Goal: Complete application form: Complete application form

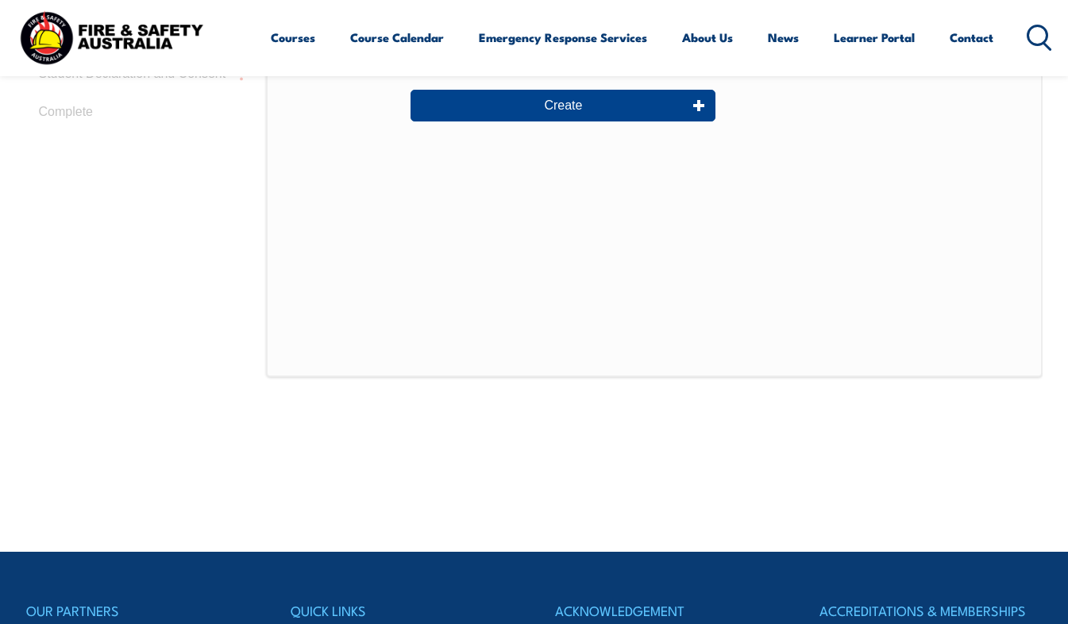
scroll to position [410, 0]
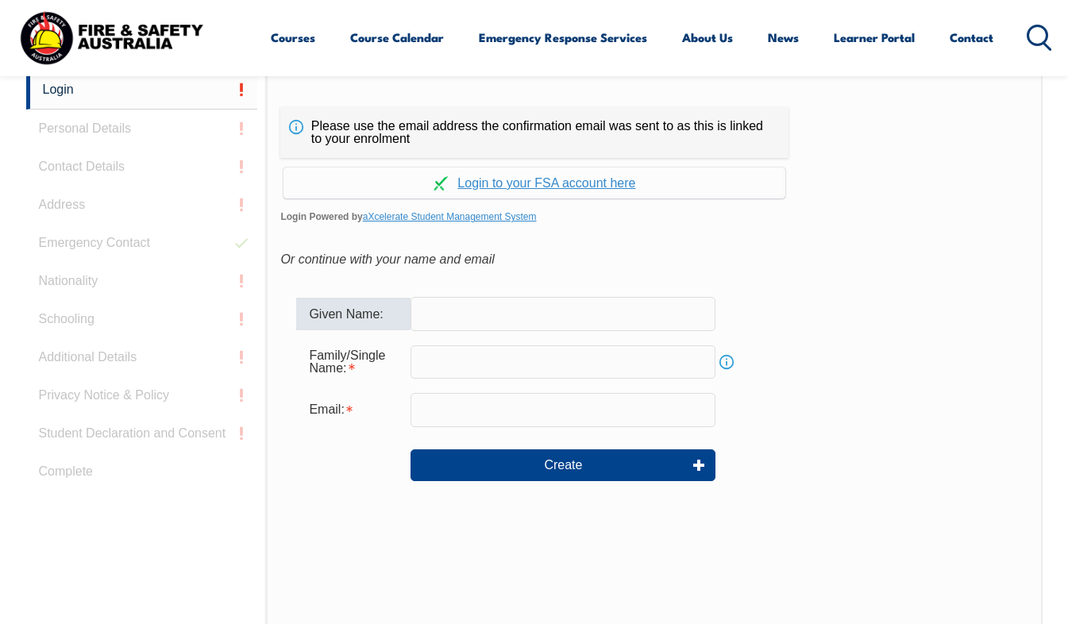
click at [441, 314] on input "text" at bounding box center [562, 313] width 305 height 33
type input "Benjamin"
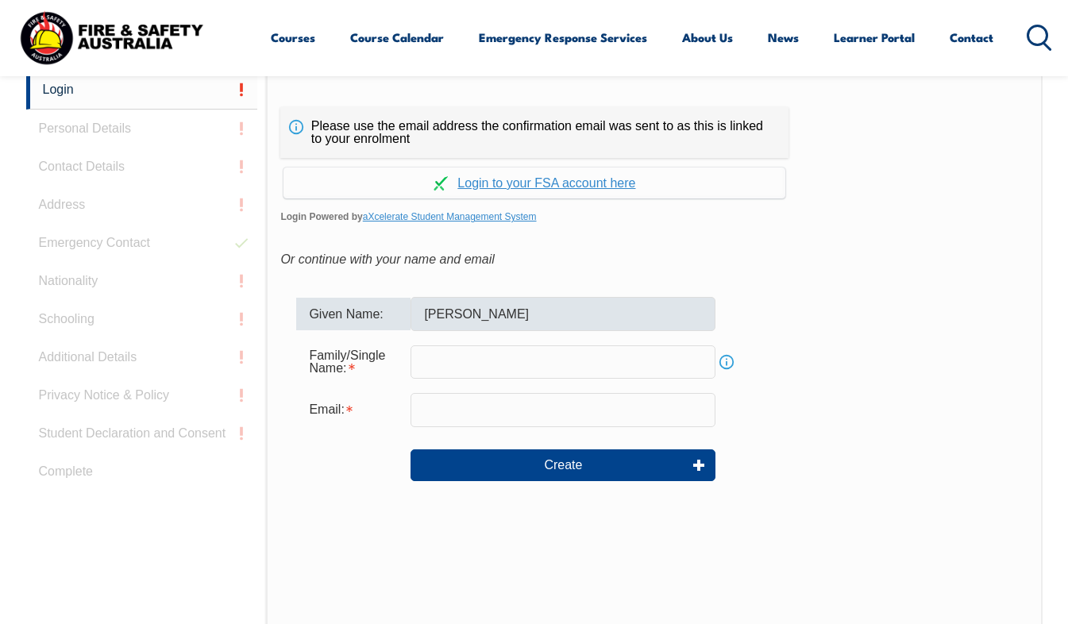
type input "[PERSON_NAME]"
type input "[EMAIL_ADDRESS][DOMAIN_NAME]"
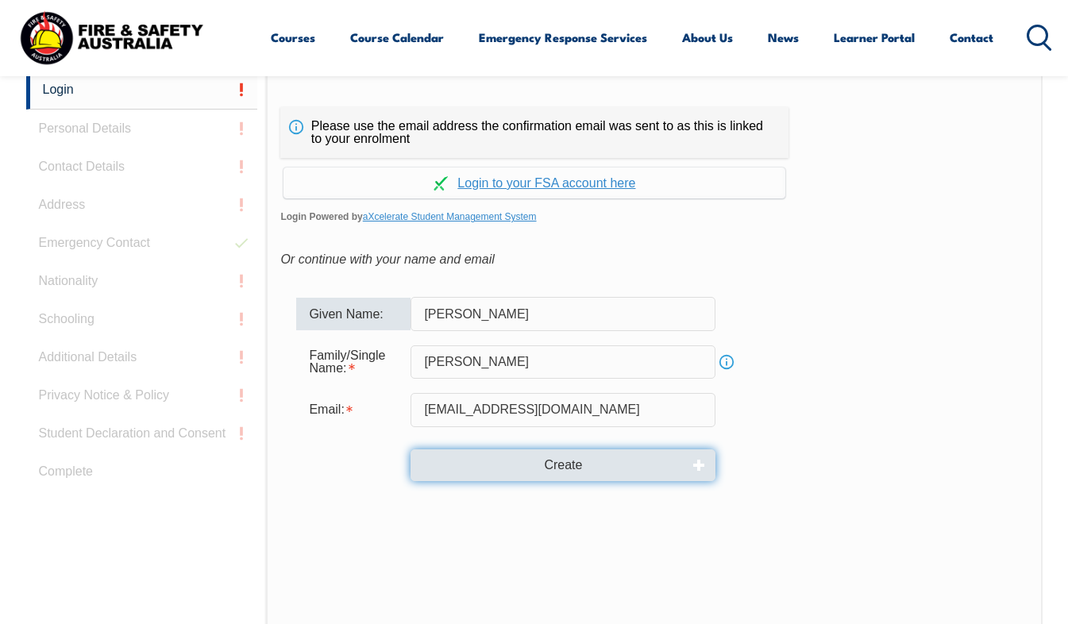
click at [496, 470] on button "Create" at bounding box center [562, 465] width 305 height 32
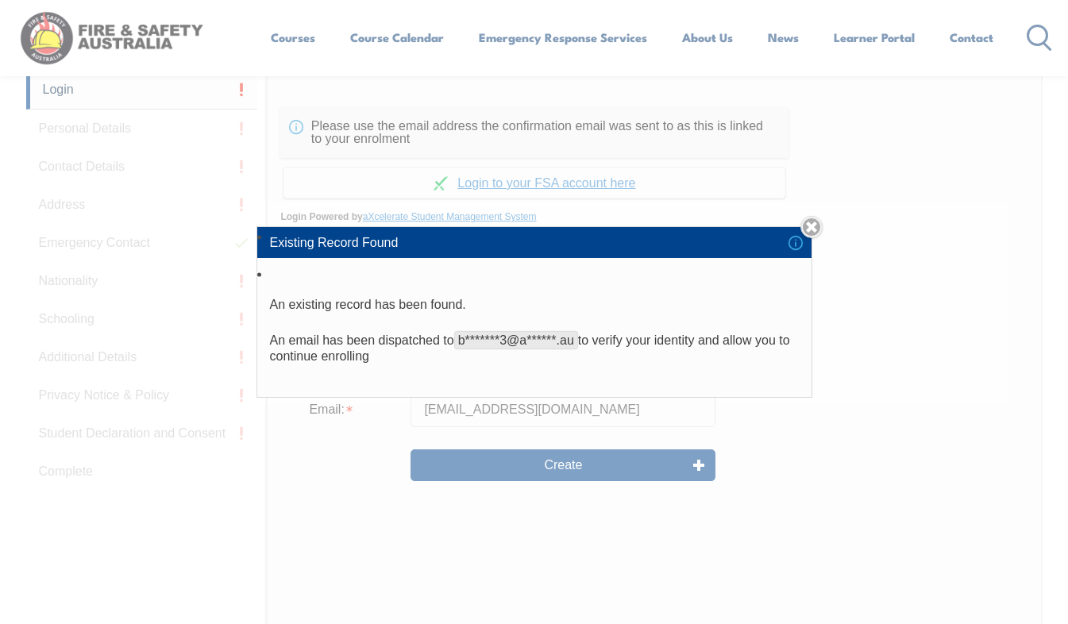
click at [598, 514] on div "Existing Record Found An existing record has been found. An email has been disp…" at bounding box center [534, 312] width 1068 height 624
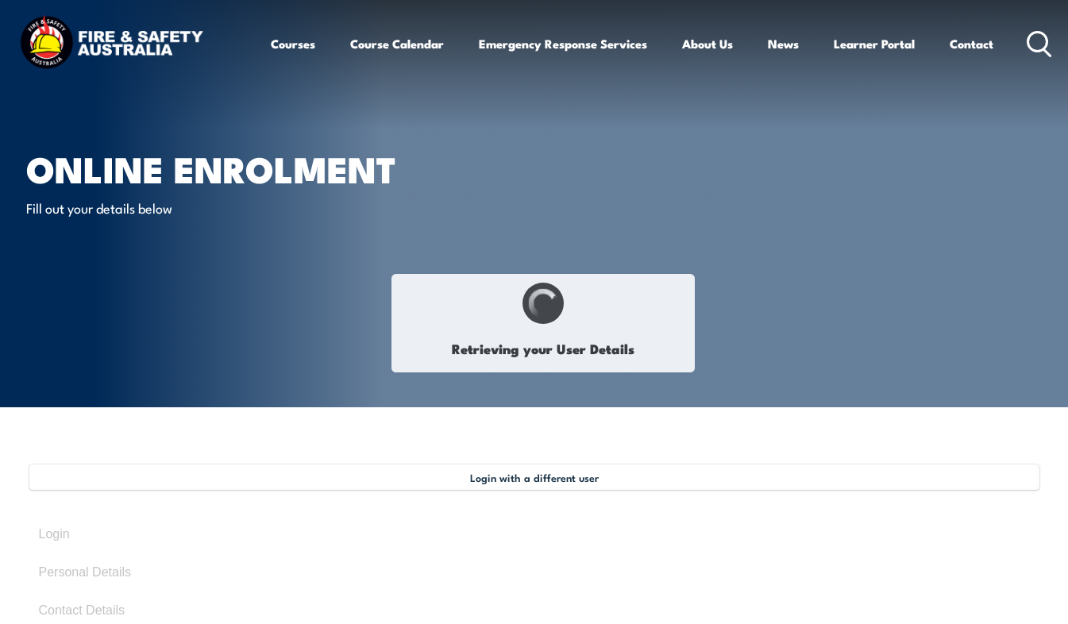
type input "Ben"
type input "[PERSON_NAME]"
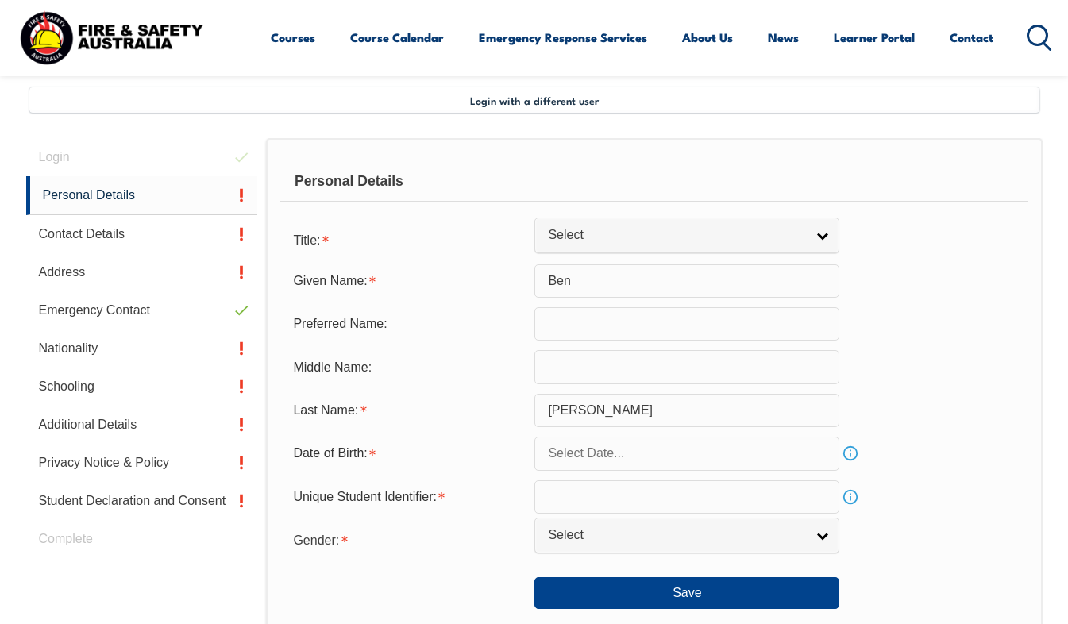
scroll to position [385, 0]
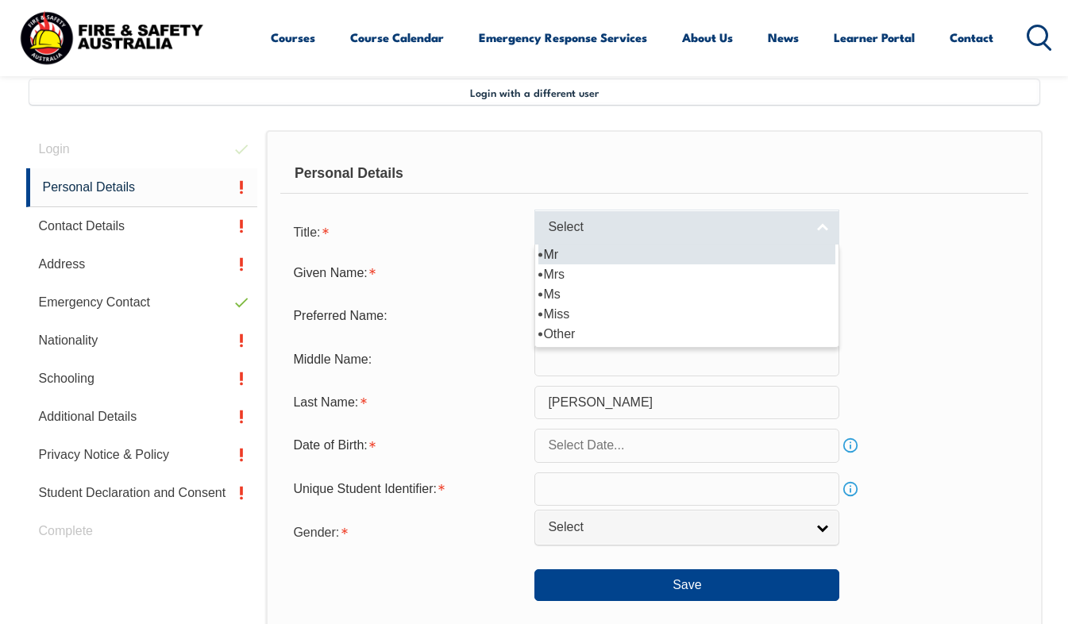
click at [605, 224] on span "Select" at bounding box center [676, 227] width 257 height 17
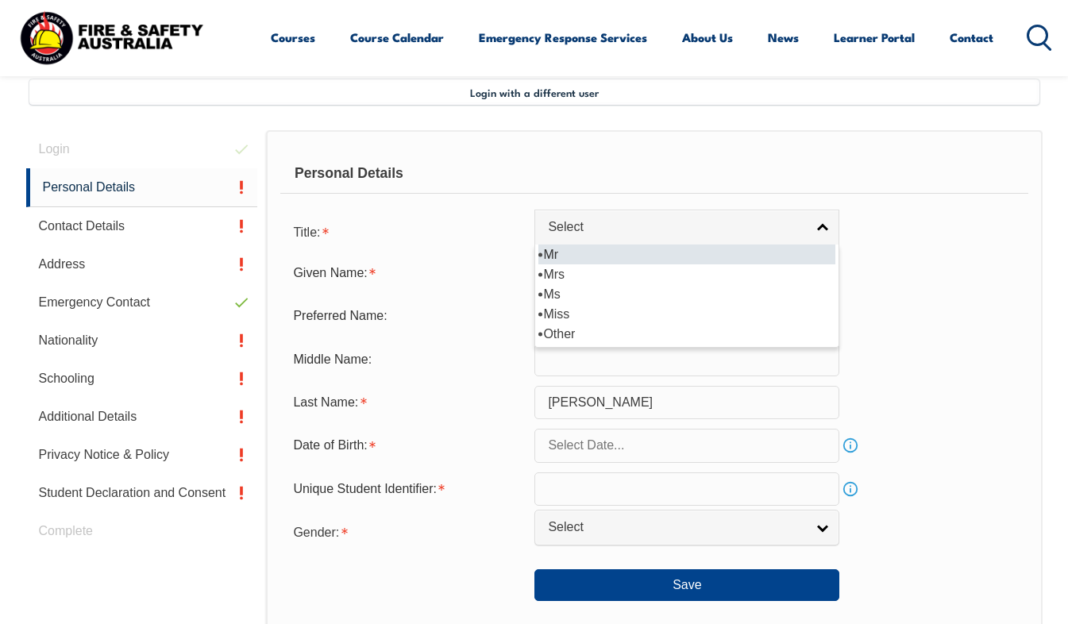
click at [579, 258] on li "Mr" at bounding box center [686, 254] width 297 height 20
select select "Mr"
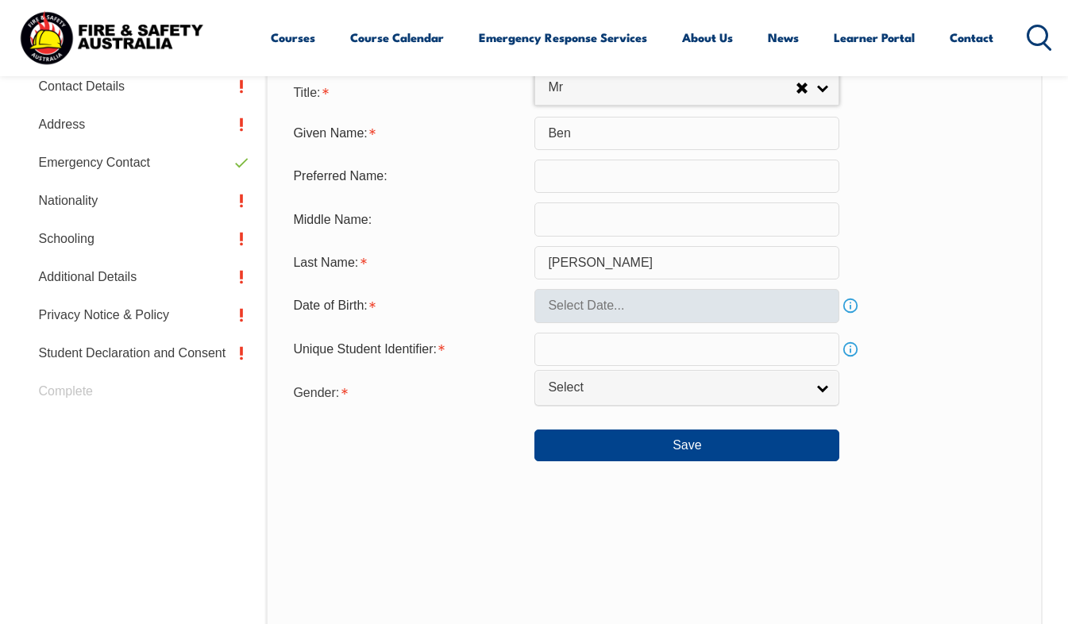
scroll to position [544, 0]
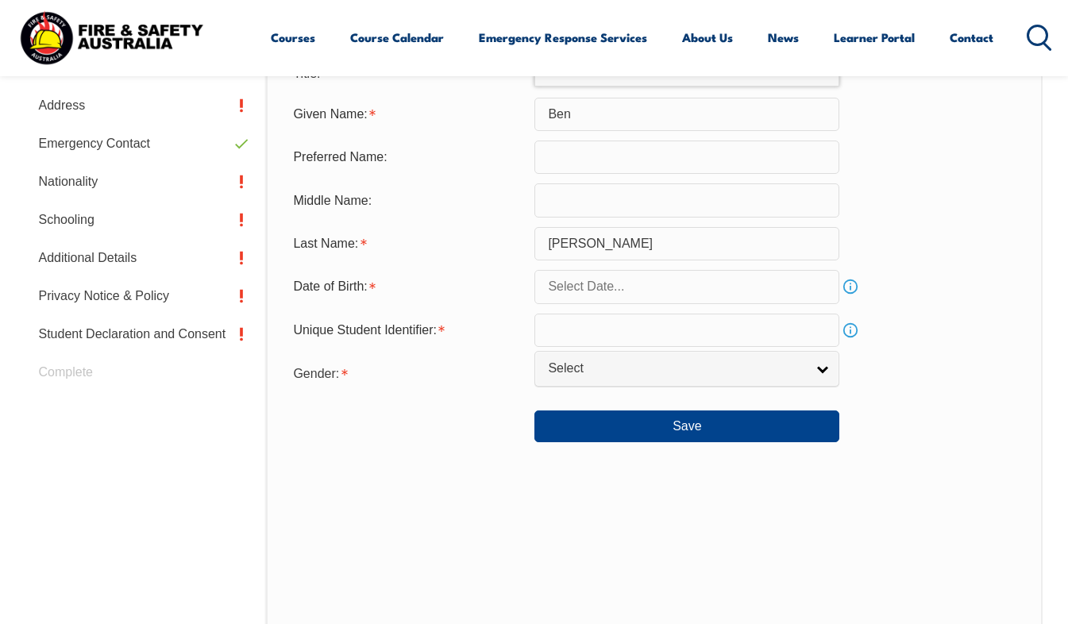
click at [628, 291] on input "text" at bounding box center [686, 286] width 305 height 33
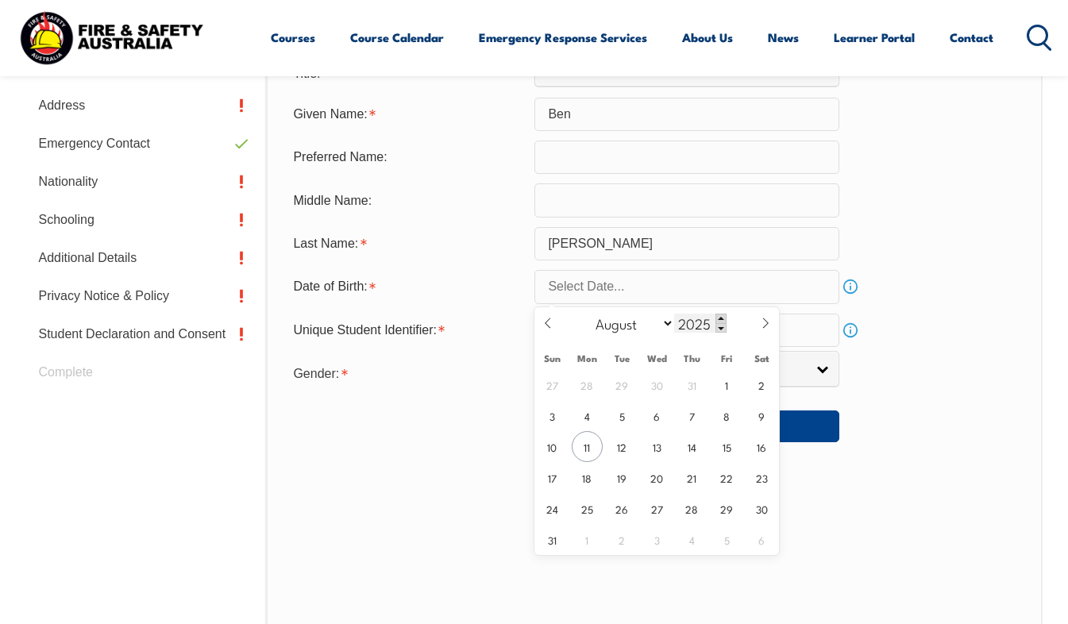
click at [717, 320] on span at bounding box center [720, 319] width 11 height 10
click at [718, 320] on span at bounding box center [720, 319] width 11 height 10
click at [722, 339] on div "January February March April May June July August September October November [D…" at bounding box center [656, 323] width 183 height 33
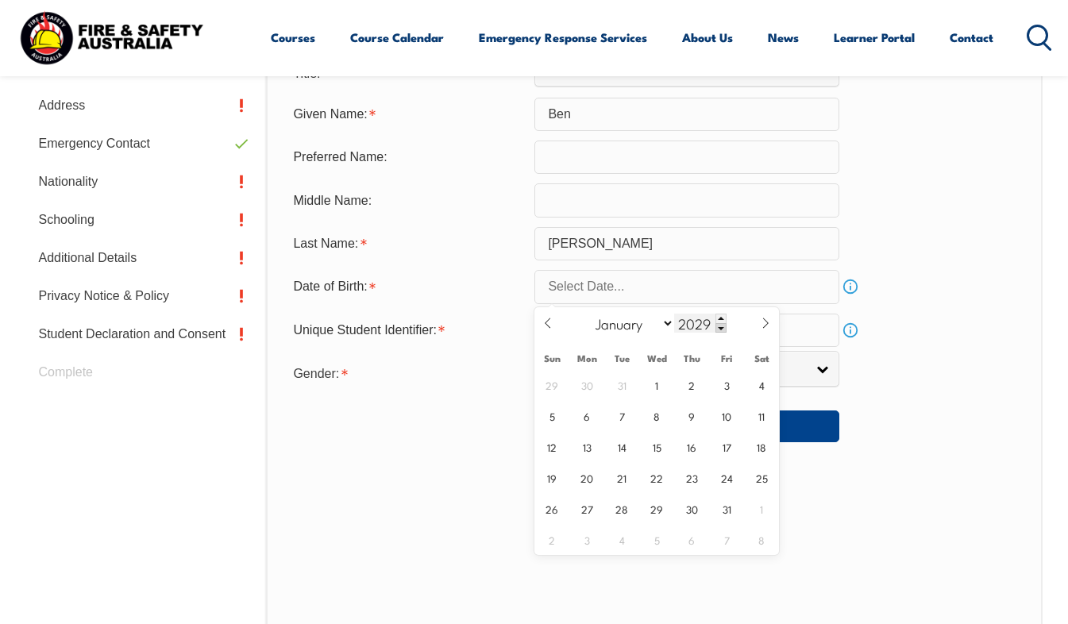
click at [719, 332] on span at bounding box center [720, 328] width 11 height 10
click at [719, 331] on span at bounding box center [720, 328] width 11 height 10
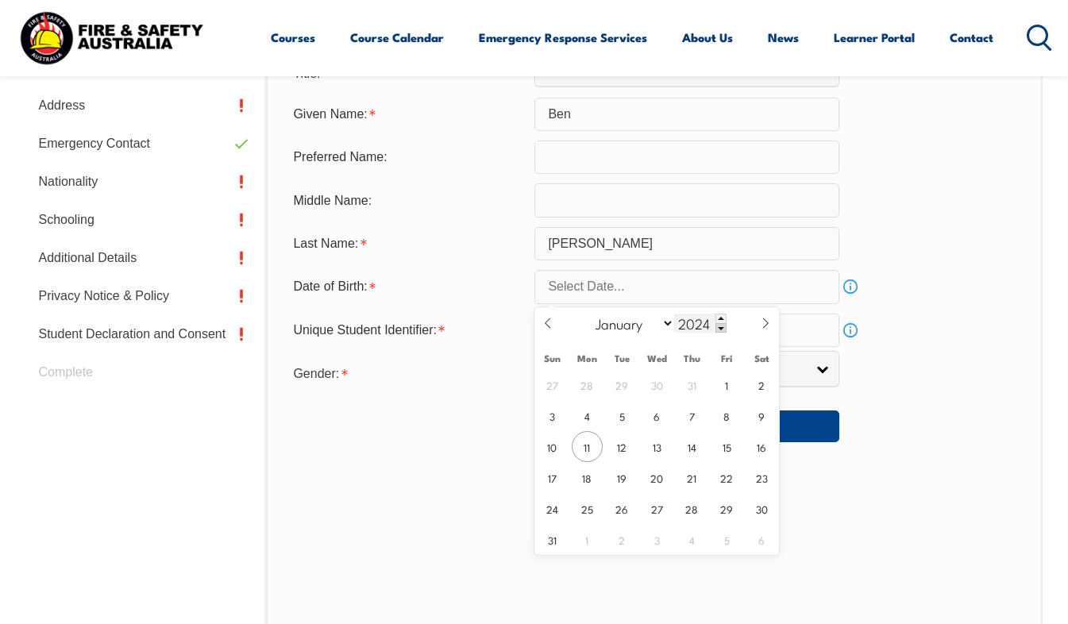
click at [719, 331] on span at bounding box center [720, 328] width 11 height 10
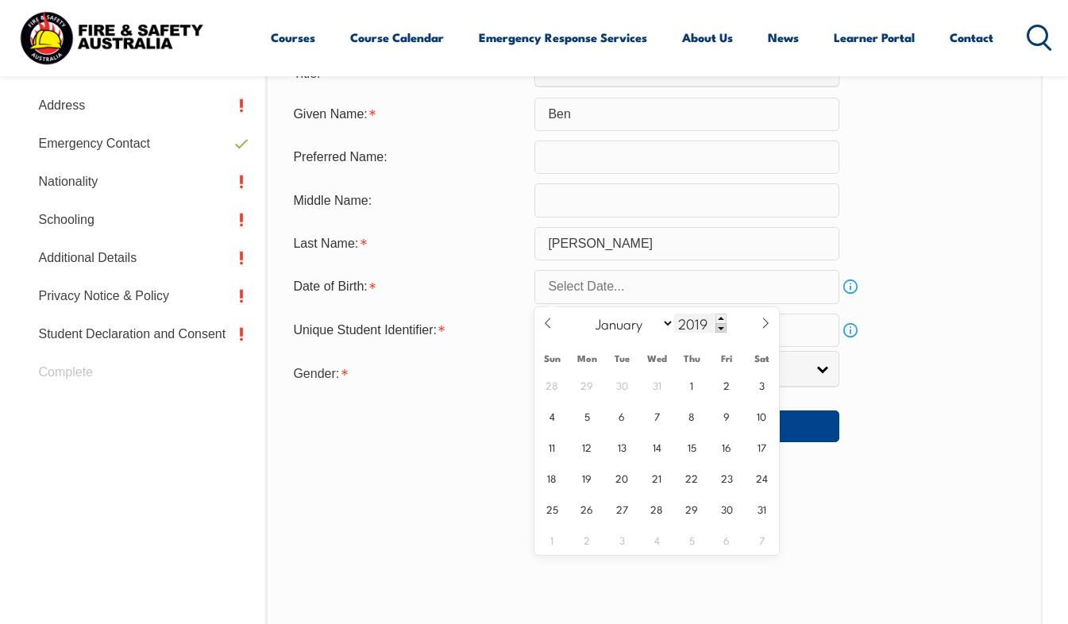
click at [719, 331] on span at bounding box center [720, 328] width 11 height 10
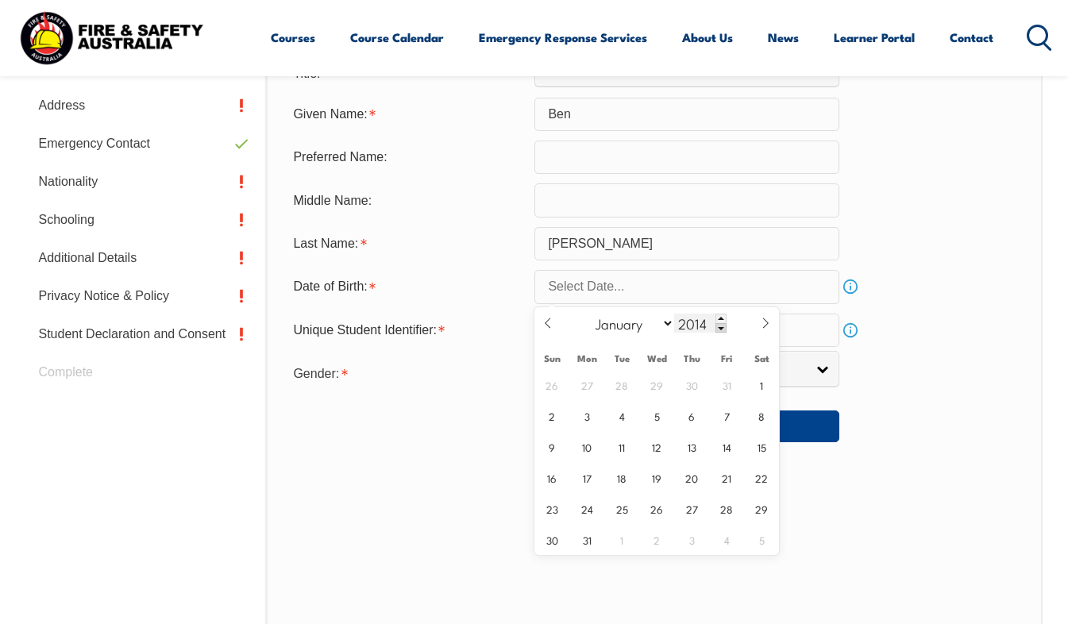
click at [719, 331] on span at bounding box center [720, 328] width 11 height 10
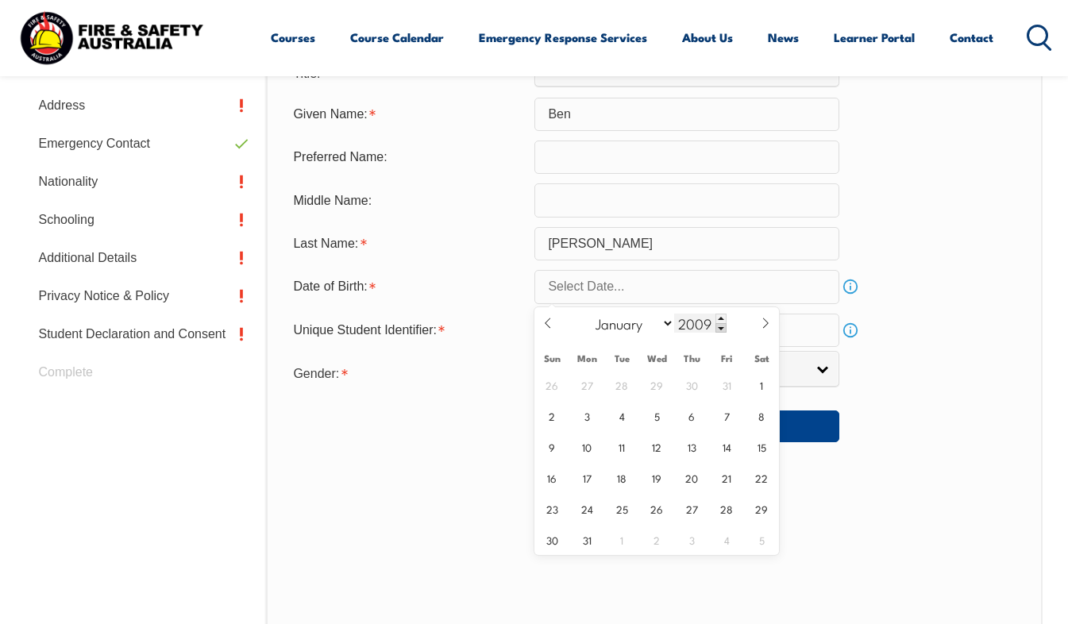
click at [719, 331] on span at bounding box center [720, 328] width 11 height 10
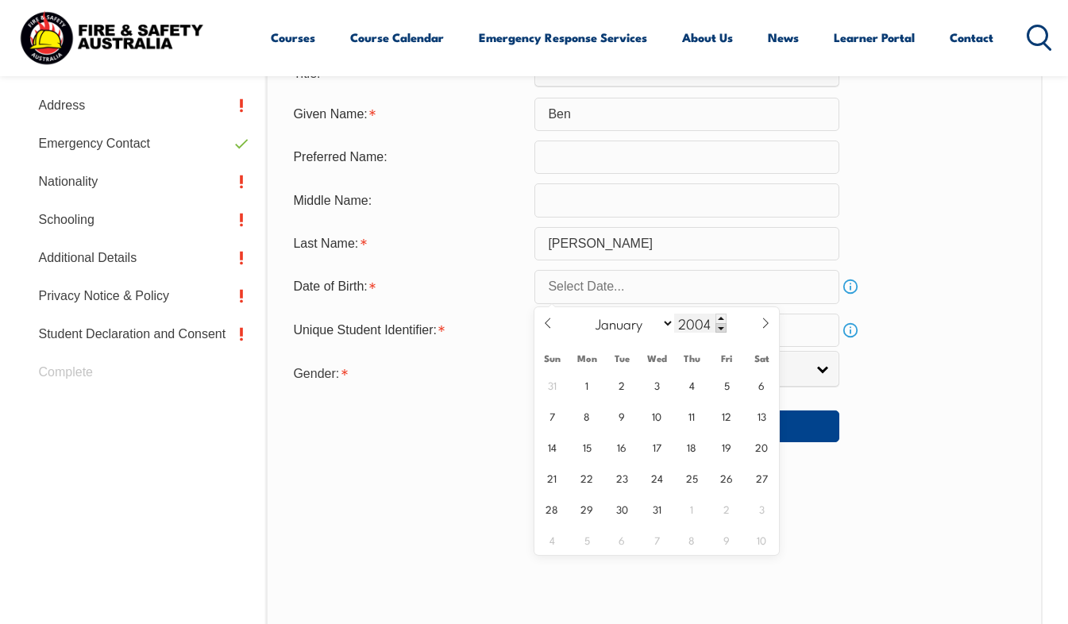
click at [719, 331] on span at bounding box center [720, 328] width 11 height 10
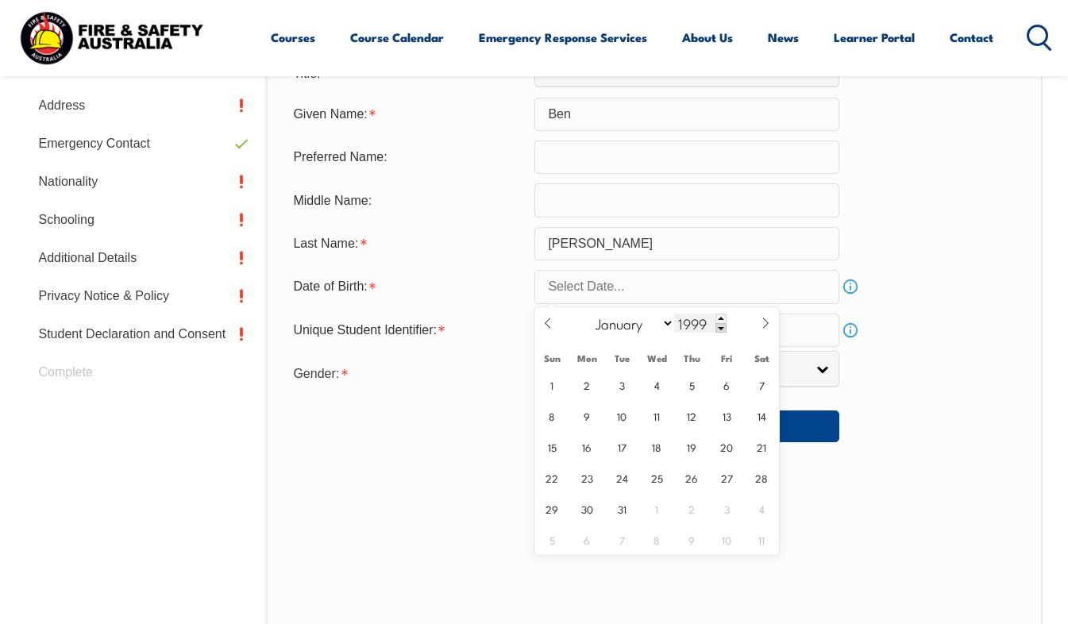
click at [719, 331] on span at bounding box center [720, 328] width 11 height 10
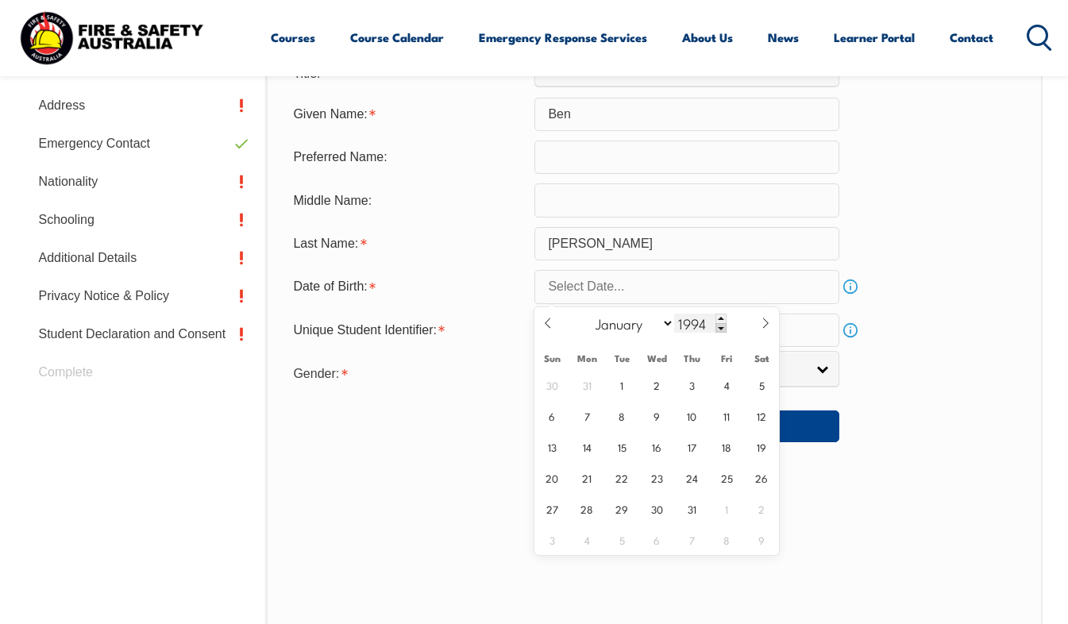
click at [719, 331] on span at bounding box center [720, 328] width 11 height 10
type input "1991"
click at [765, 325] on icon at bounding box center [765, 323] width 11 height 11
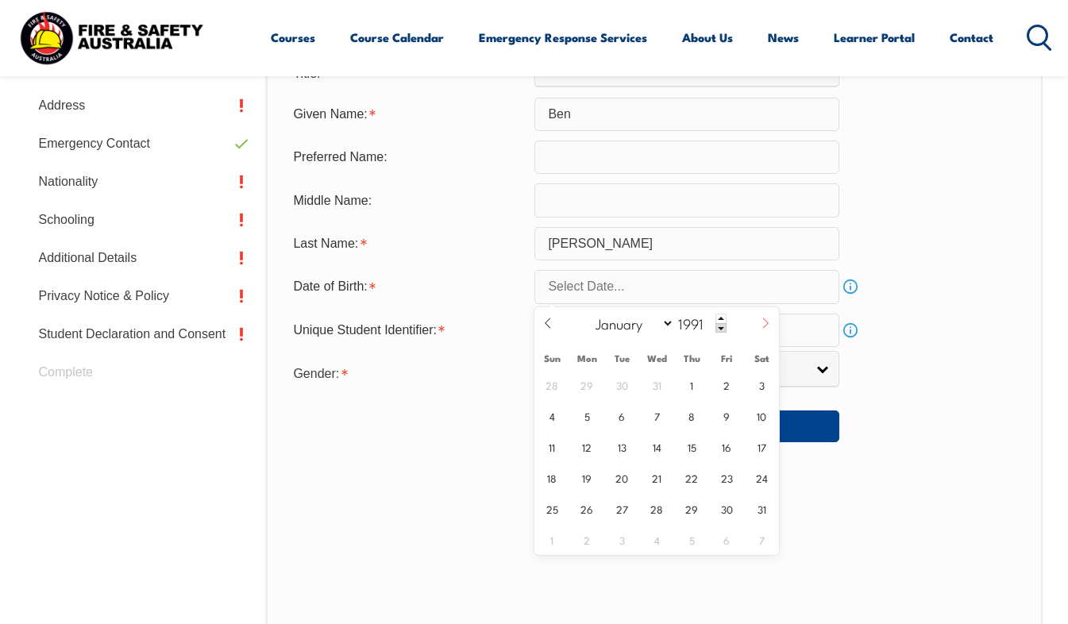
select select "8"
click at [757, 412] on span "14" at bounding box center [761, 415] width 31 height 31
type input "[DATE]"
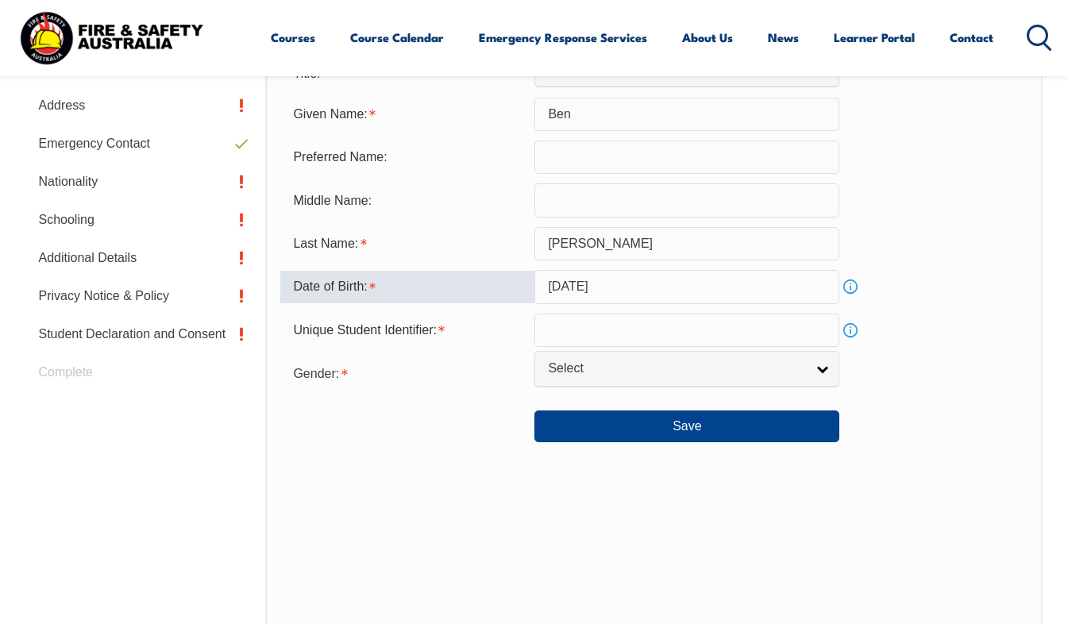
click at [606, 329] on input "text" at bounding box center [686, 330] width 305 height 33
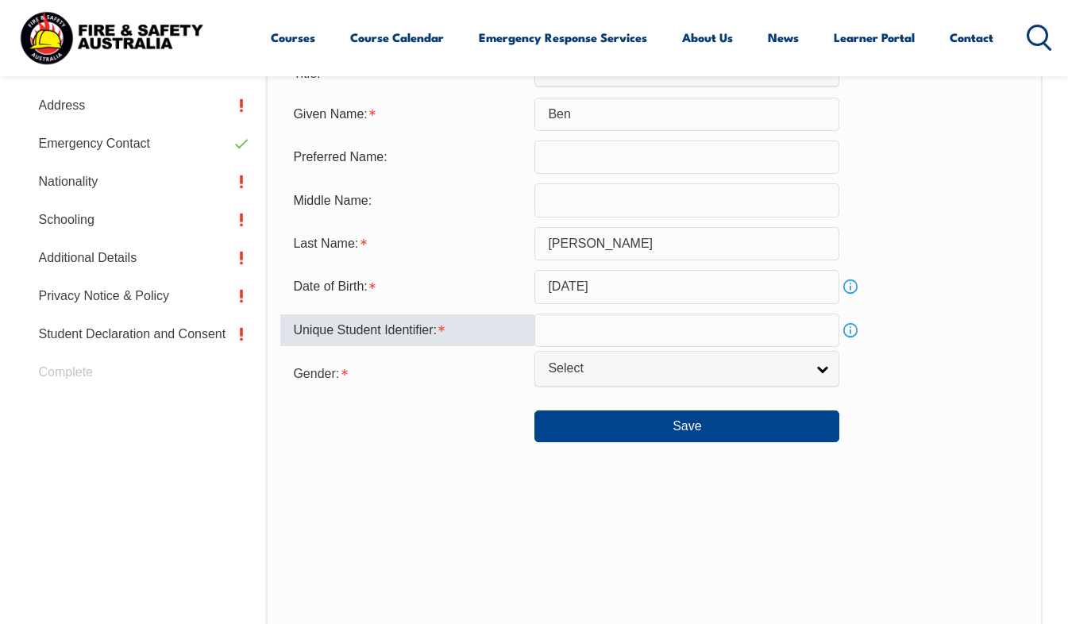
type input "NLC23R625C"
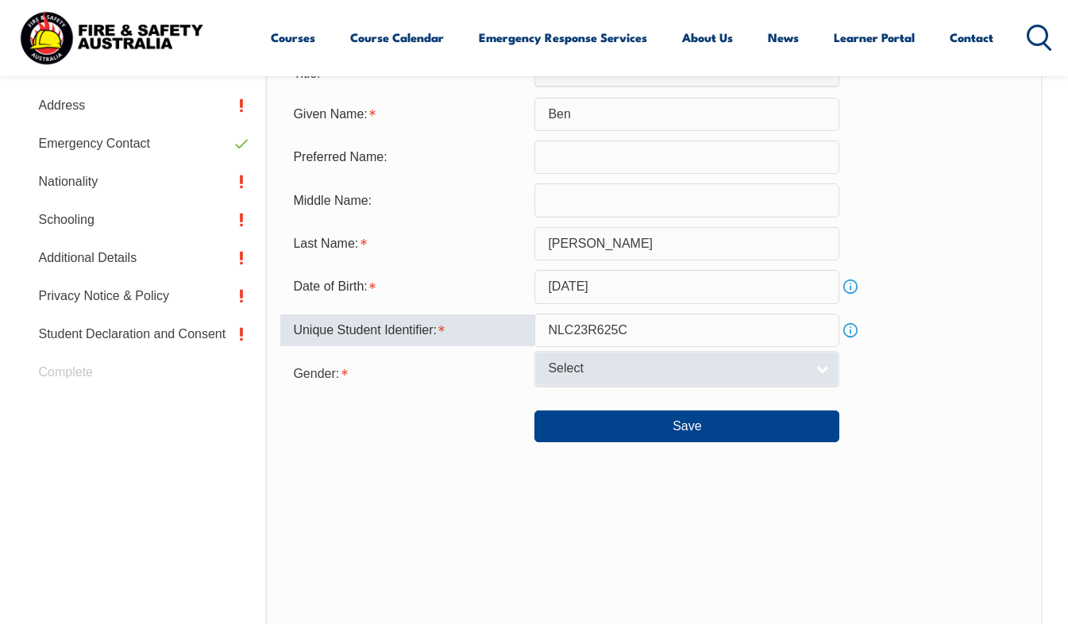
click at [607, 366] on span "Select" at bounding box center [676, 368] width 257 height 17
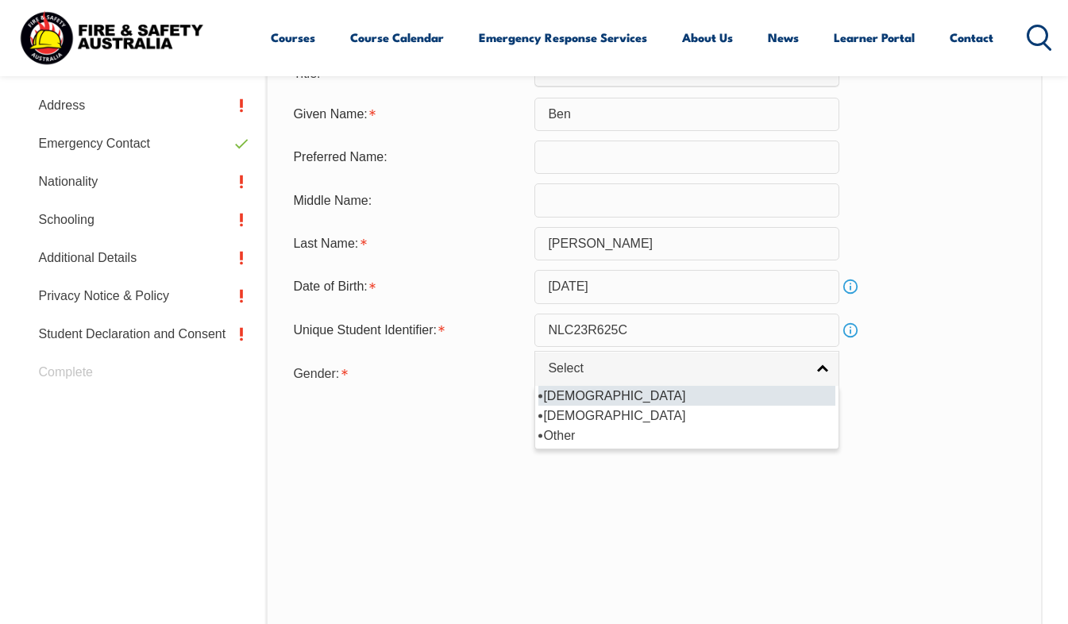
click at [609, 396] on li "[DEMOGRAPHIC_DATA]" at bounding box center [686, 396] width 297 height 20
select select "M"
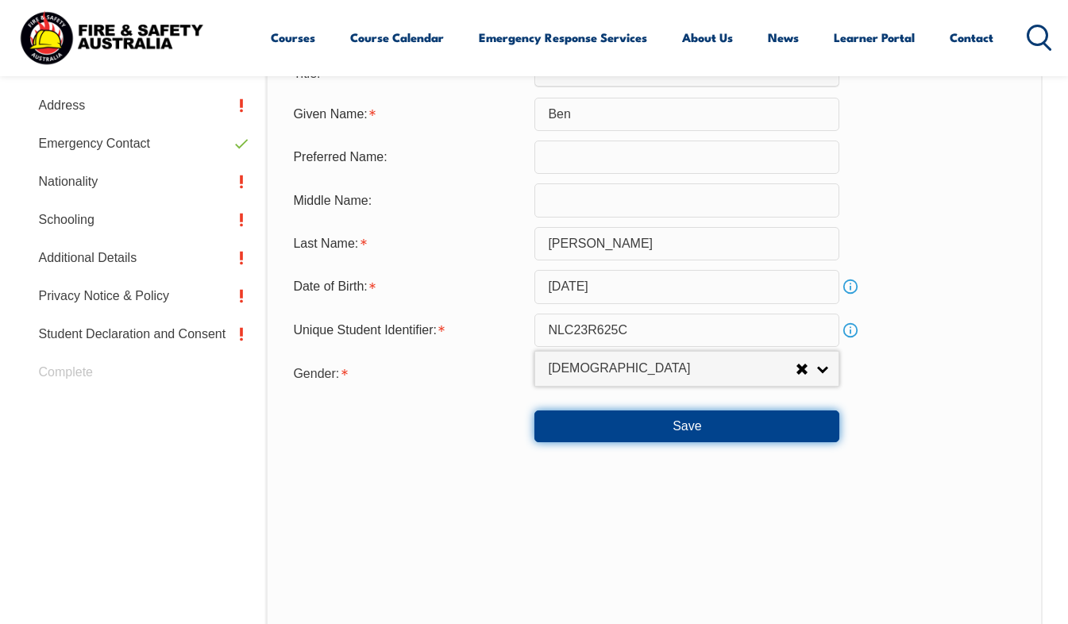
click at [568, 437] on button "Save" at bounding box center [686, 426] width 305 height 32
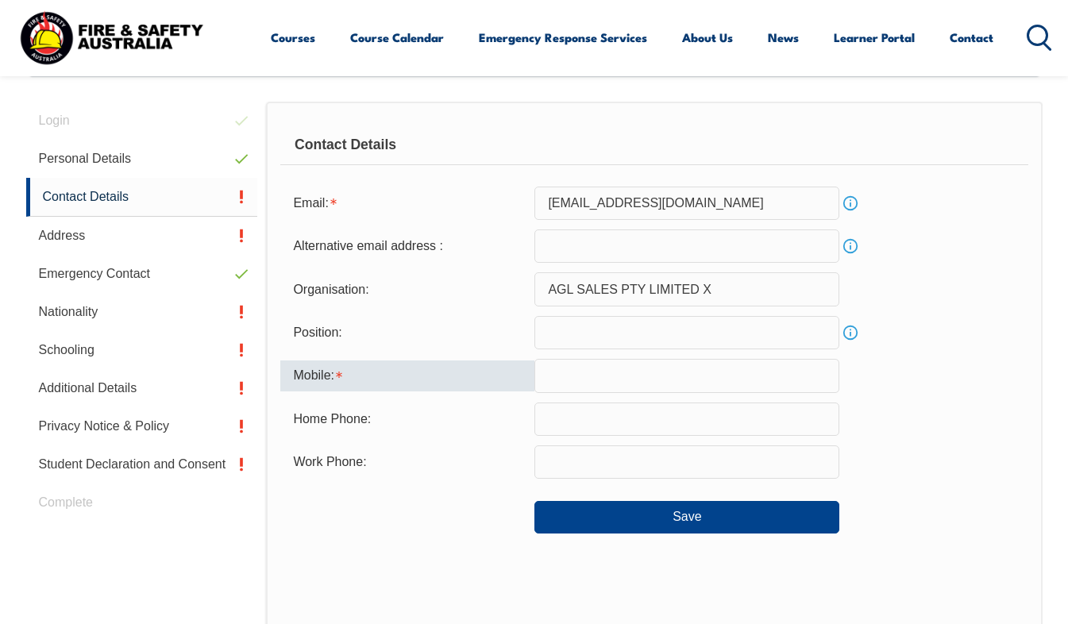
scroll to position [385, 0]
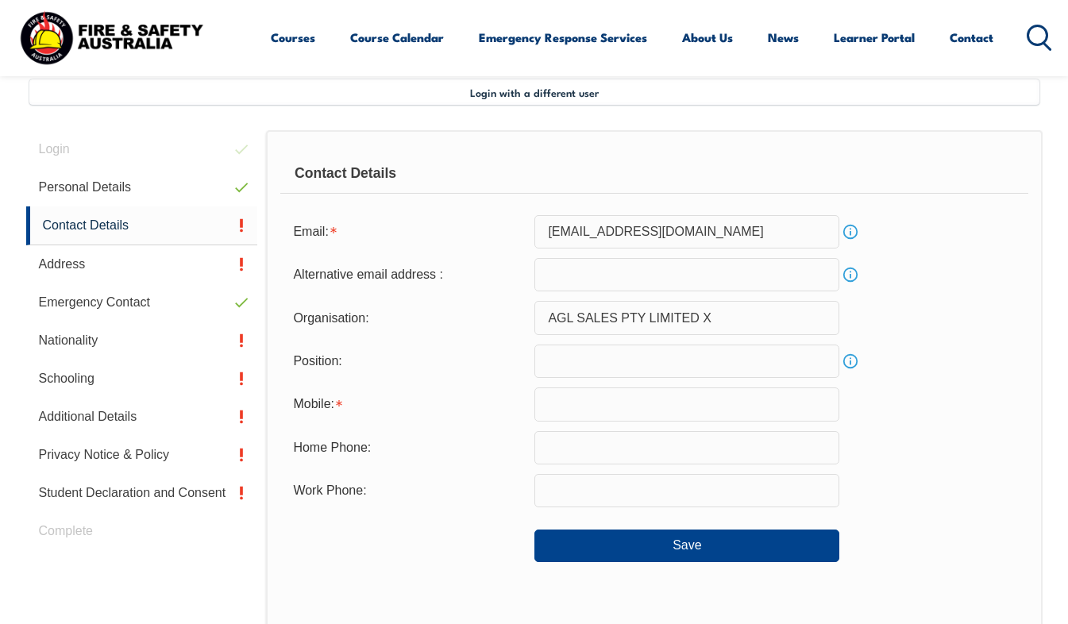
click at [560, 402] on input "text" at bounding box center [686, 403] width 305 height 33
type input "0498813046"
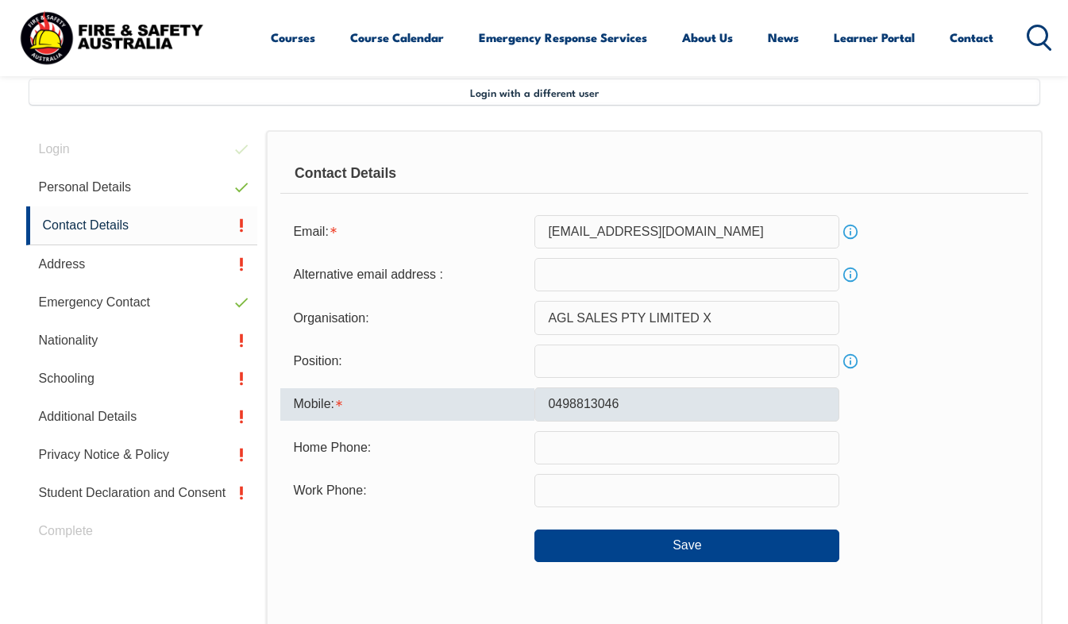
type input "[EMAIL_ADDRESS][DOMAIN_NAME]"
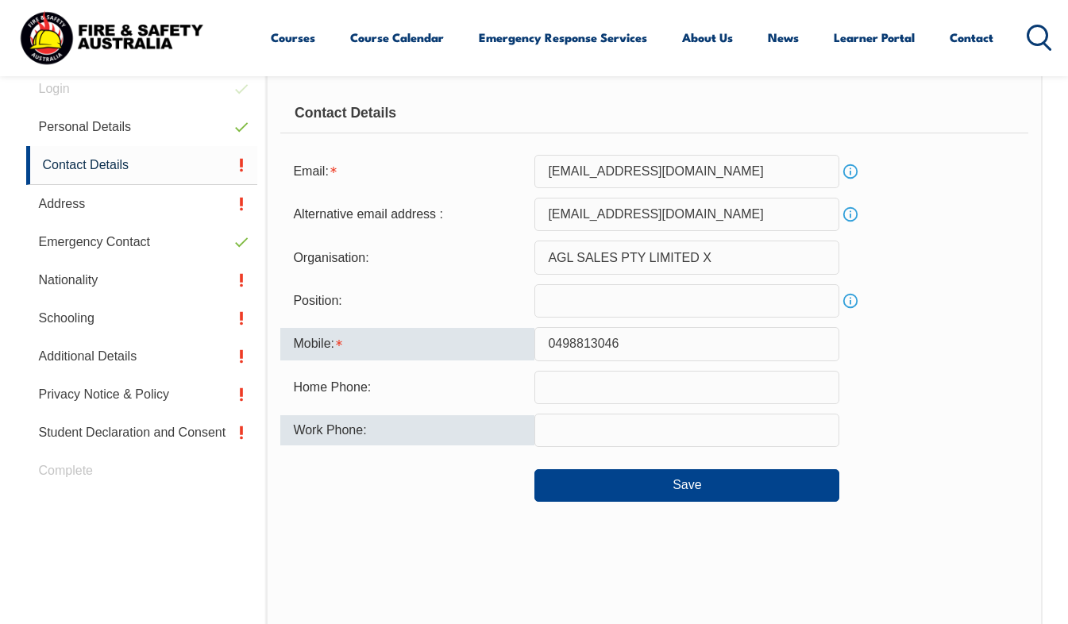
scroll to position [464, 0]
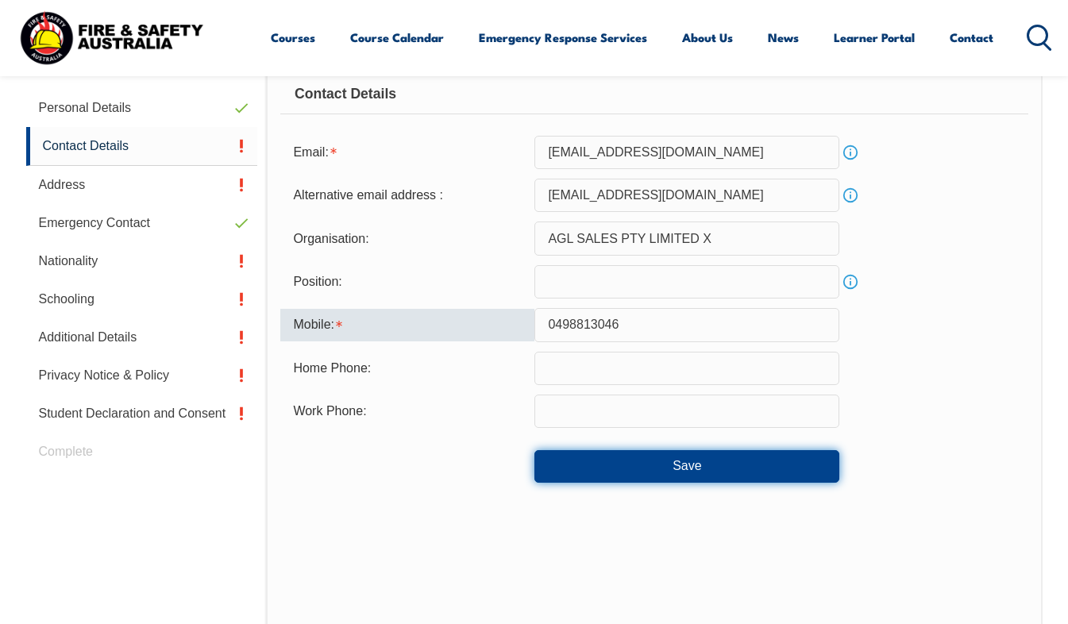
click at [614, 474] on button "Save" at bounding box center [686, 466] width 305 height 32
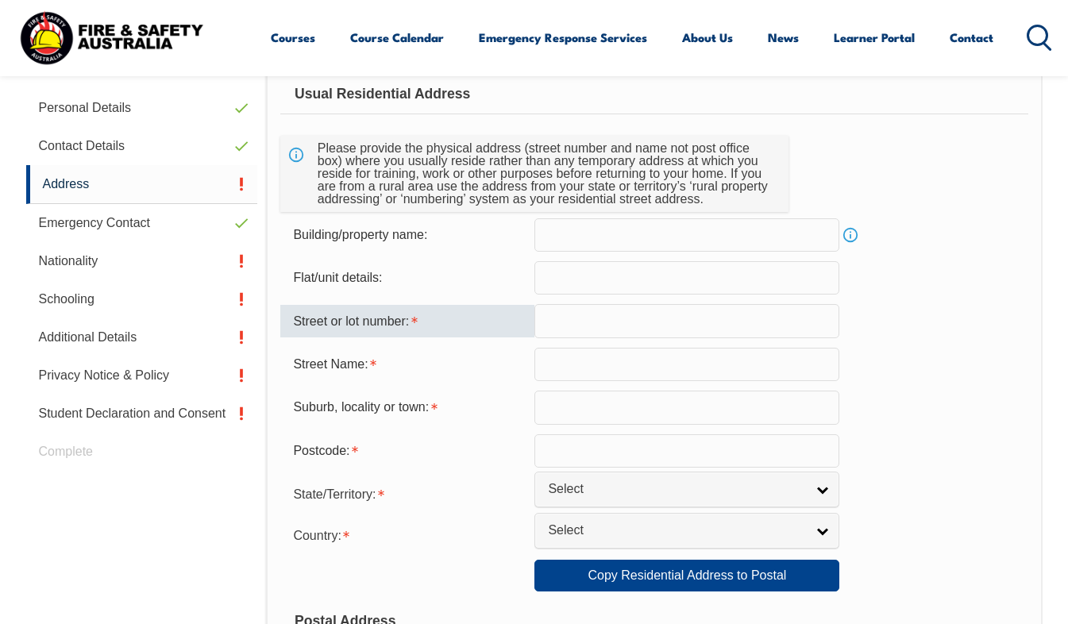
click at [582, 314] on input "text" at bounding box center [686, 320] width 305 height 33
click at [547, 364] on input "text" at bounding box center [686, 364] width 305 height 33
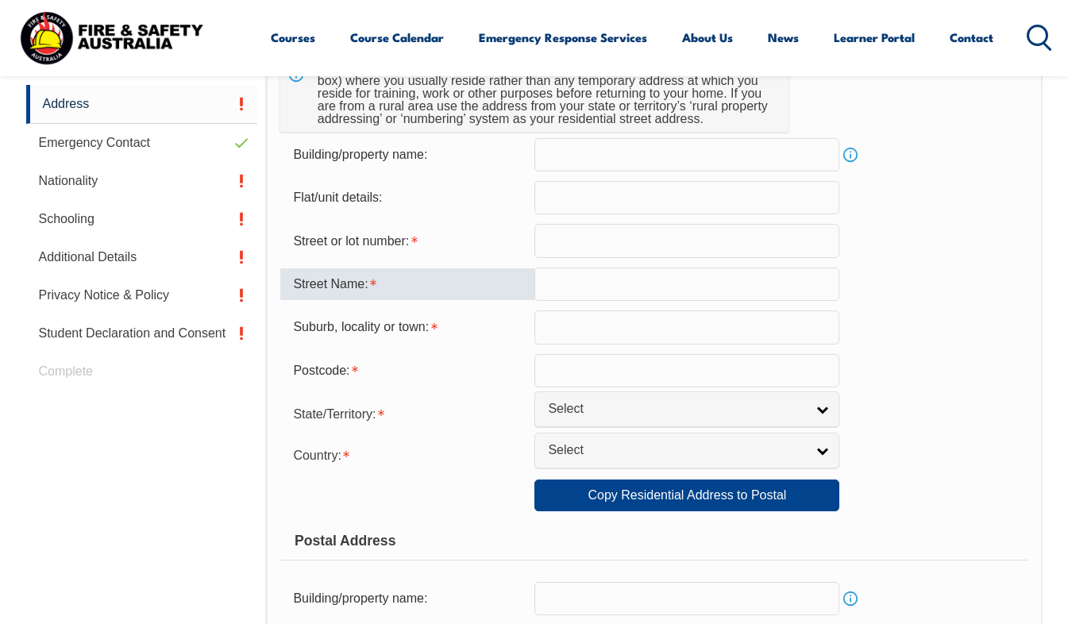
scroll to position [495, 0]
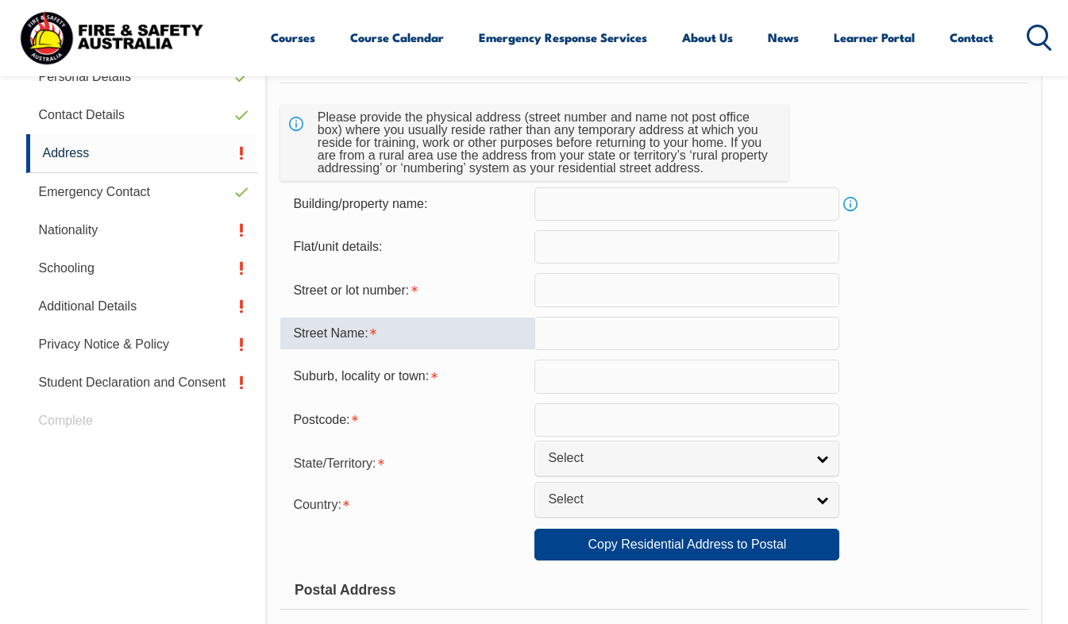
click at [597, 293] on input "text" at bounding box center [686, 289] width 305 height 33
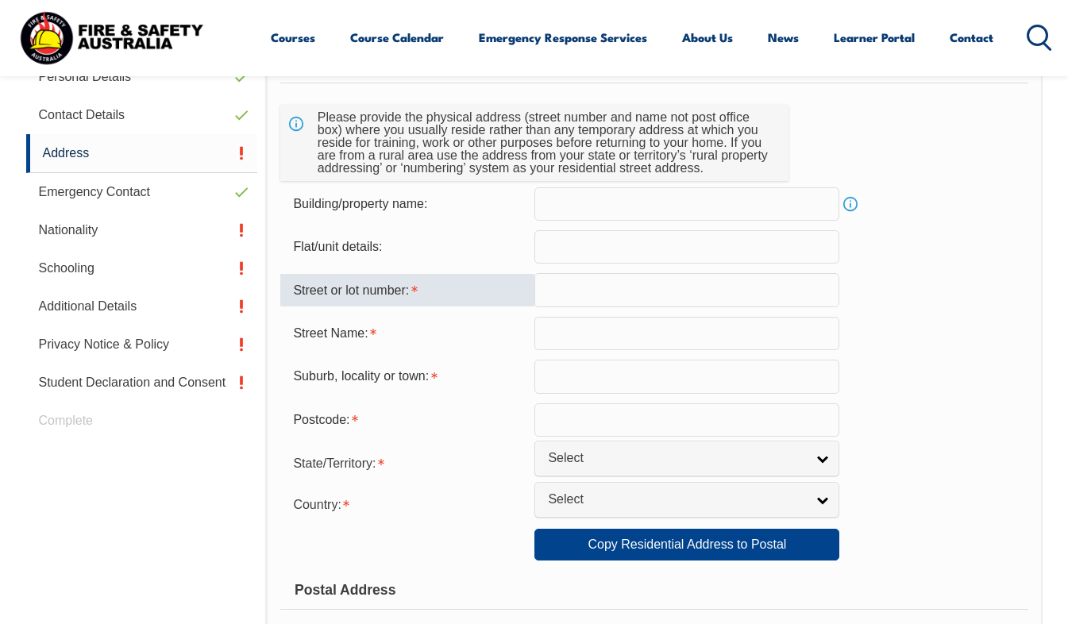
type input "150"
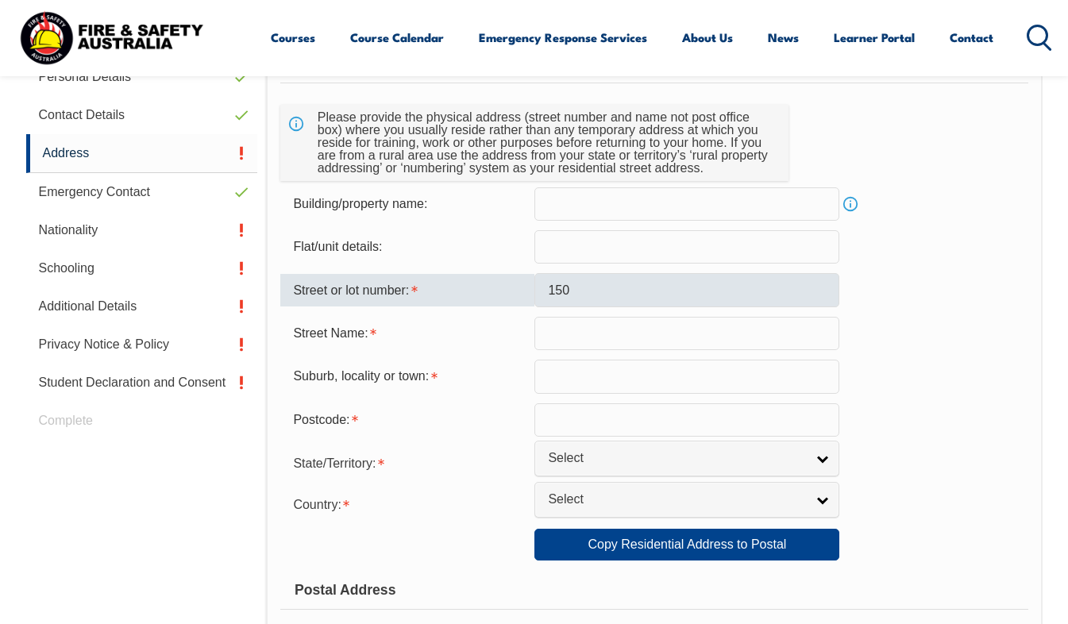
type input "mt [GEOGRAPHIC_DATA]"
type input "[PERSON_NAME]"
type input "3300"
select select "VIC"
select select "1101"
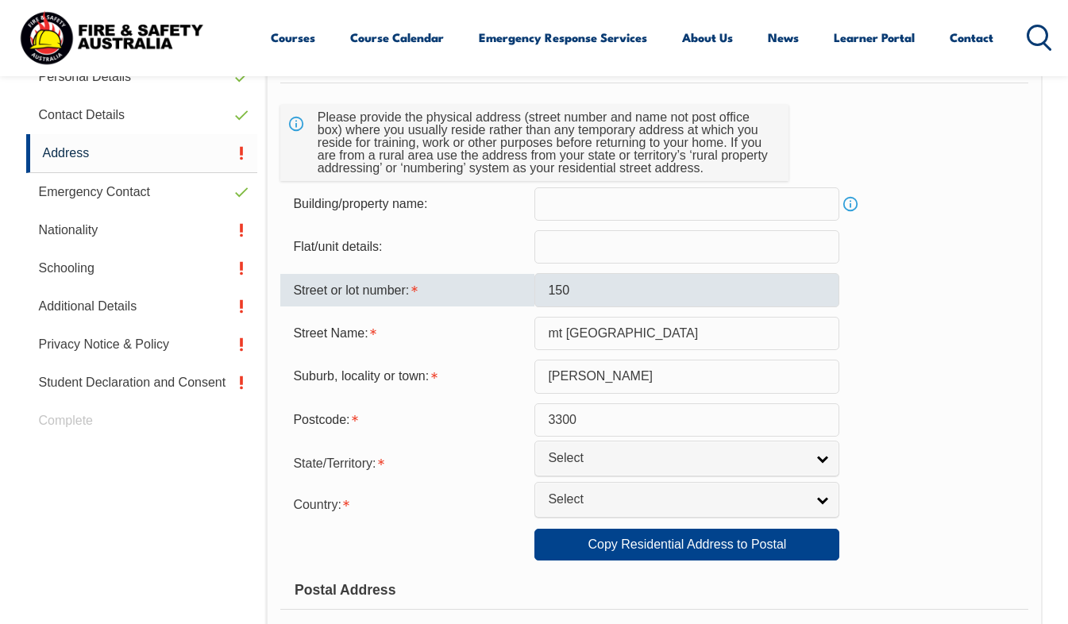
type input "150"
type input "mt [GEOGRAPHIC_DATA]"
type input "[PERSON_NAME]"
select select "VIC"
type input "3300"
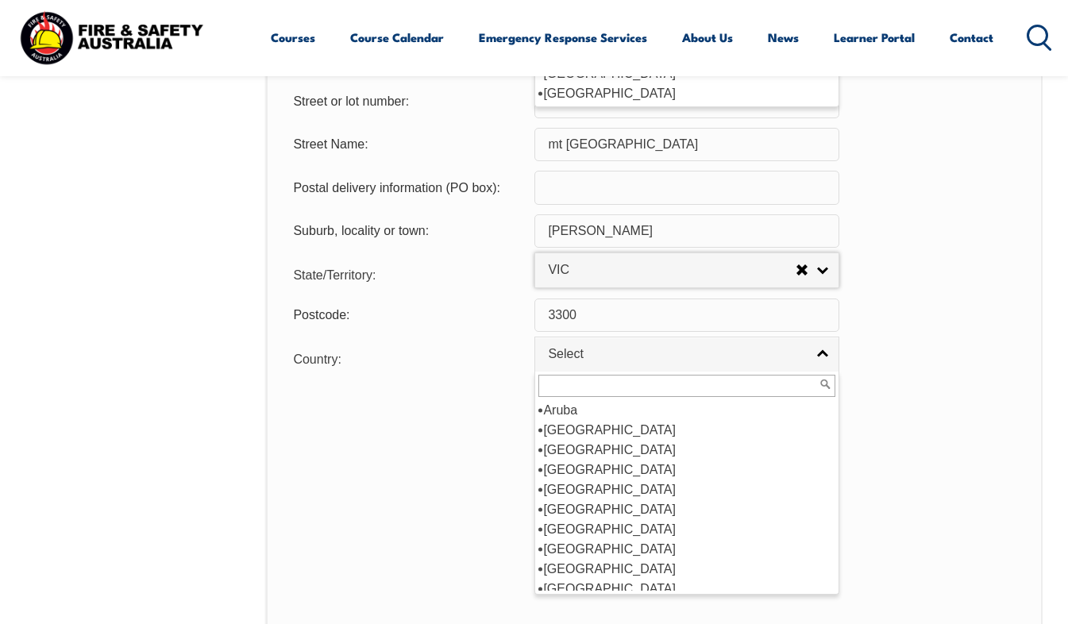
scroll to position [0, 0]
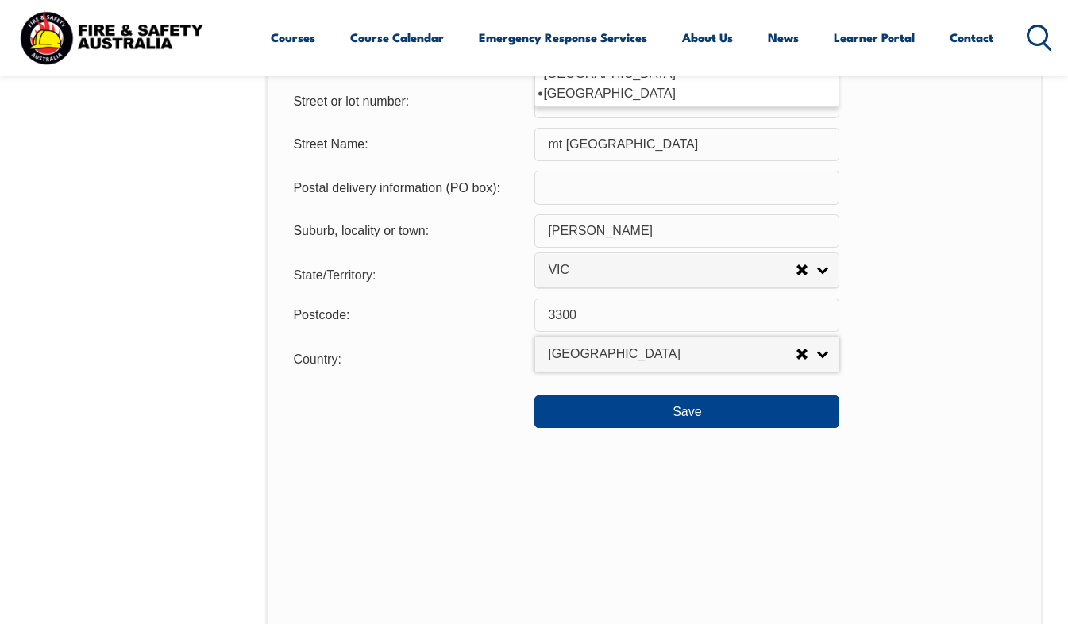
click at [452, 414] on div at bounding box center [407, 404] width 254 height 17
click at [552, 362] on span "[GEOGRAPHIC_DATA]" at bounding box center [672, 354] width 248 height 17
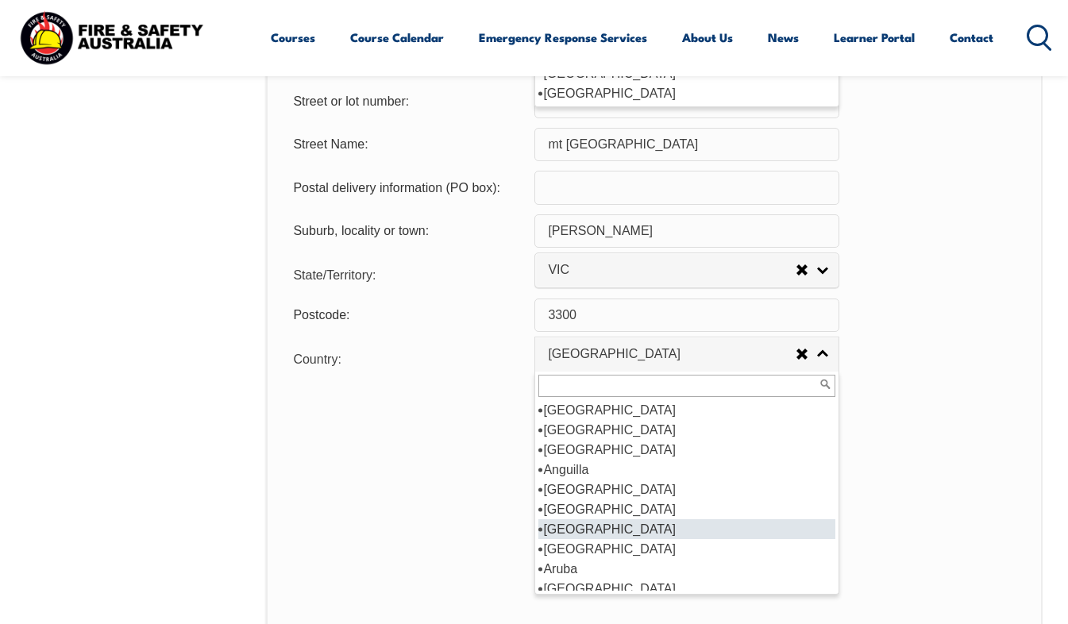
scroll to position [159, 0]
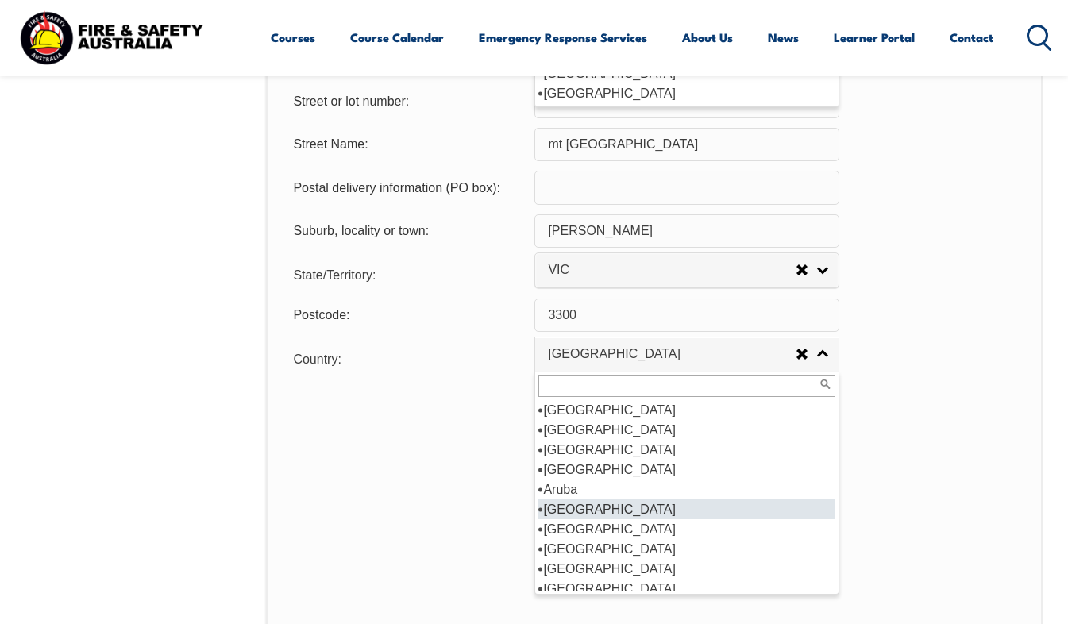
click at [583, 517] on li "[GEOGRAPHIC_DATA]" at bounding box center [686, 509] width 297 height 20
select select "1101"
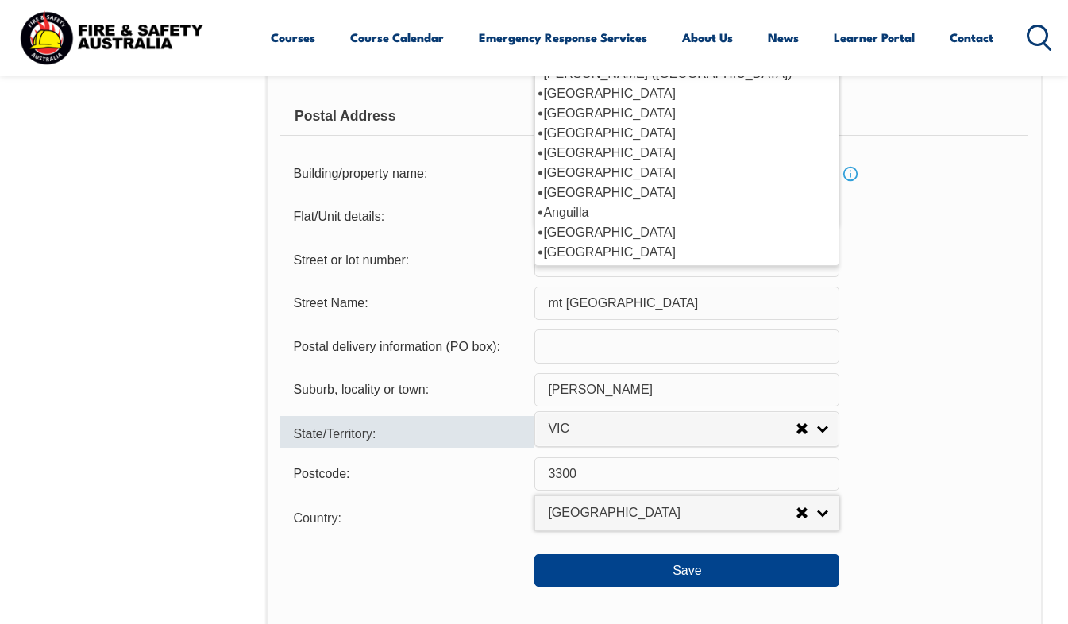
click at [464, 433] on div "State/Territory:" at bounding box center [407, 432] width 254 height 32
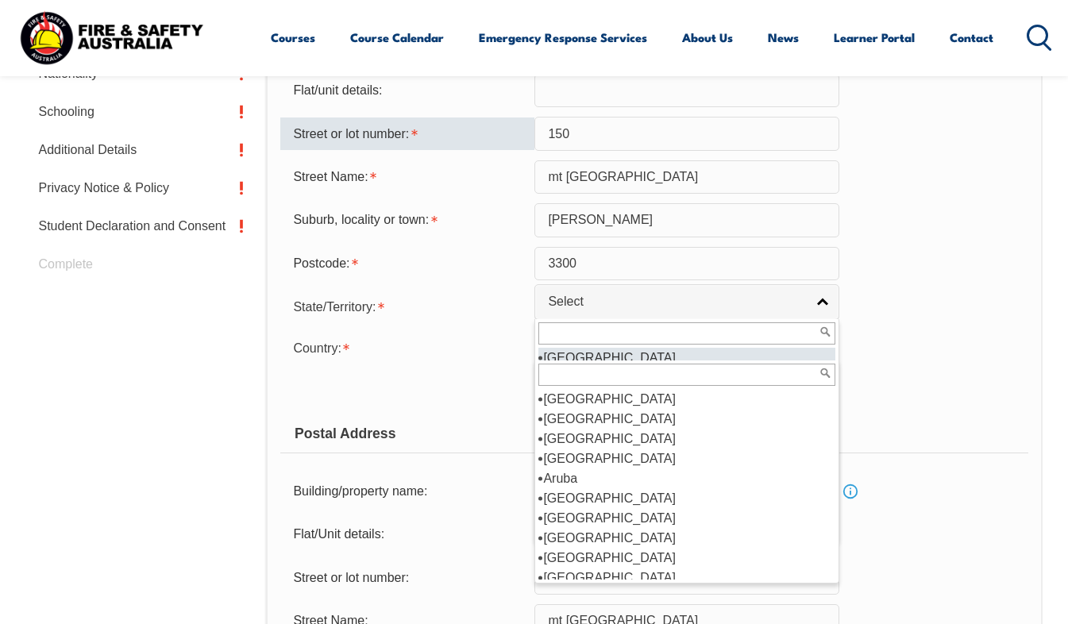
scroll to position [0, 0]
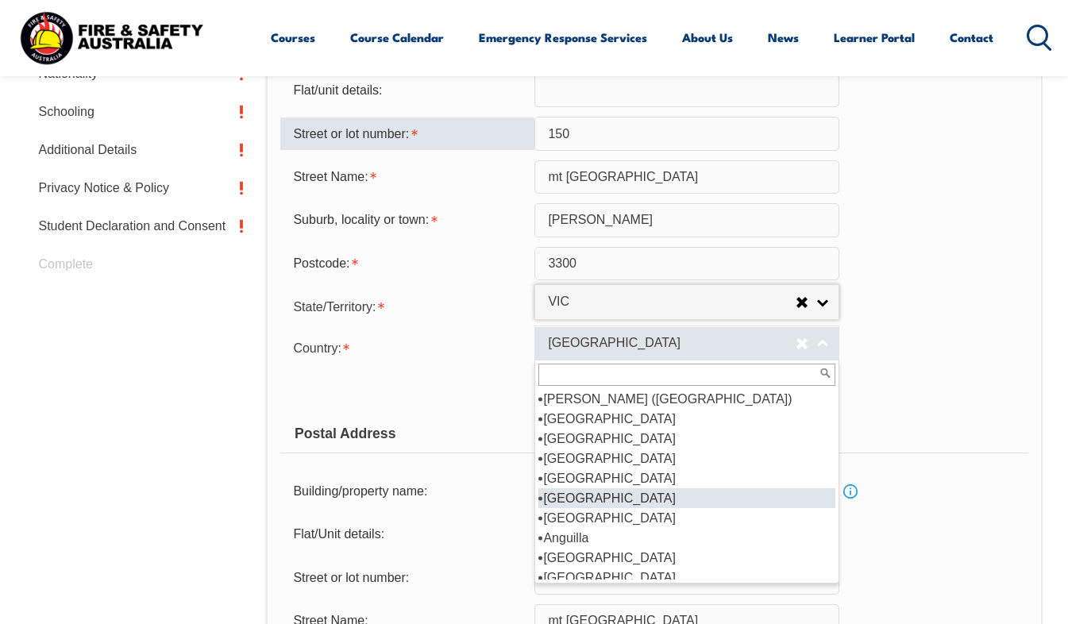
click at [563, 344] on span "[GEOGRAPHIC_DATA]" at bounding box center [672, 343] width 248 height 17
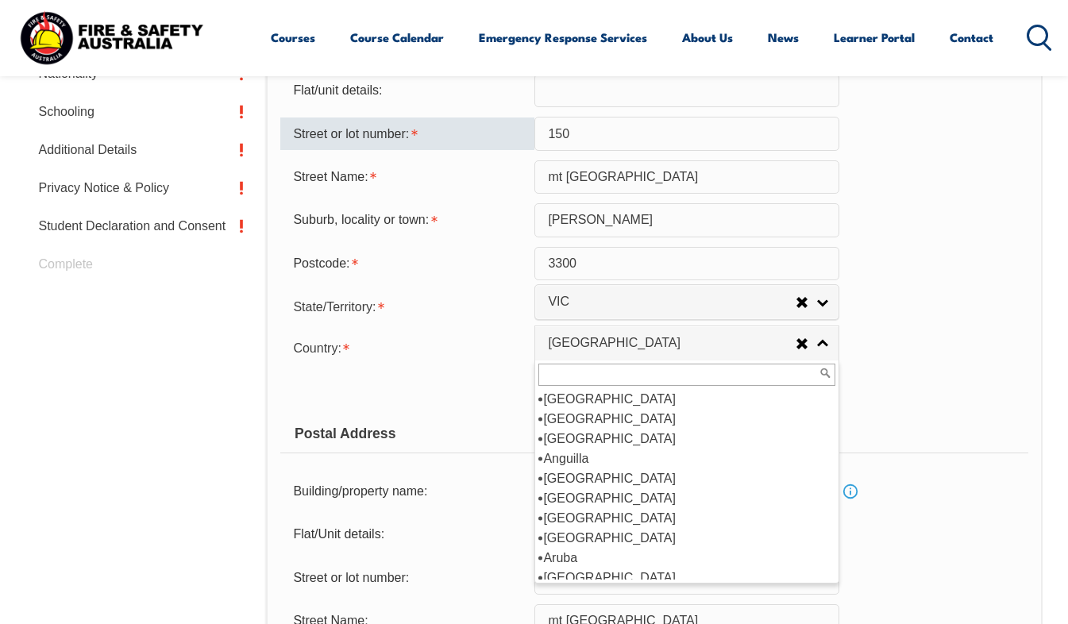
scroll to position [159, 0]
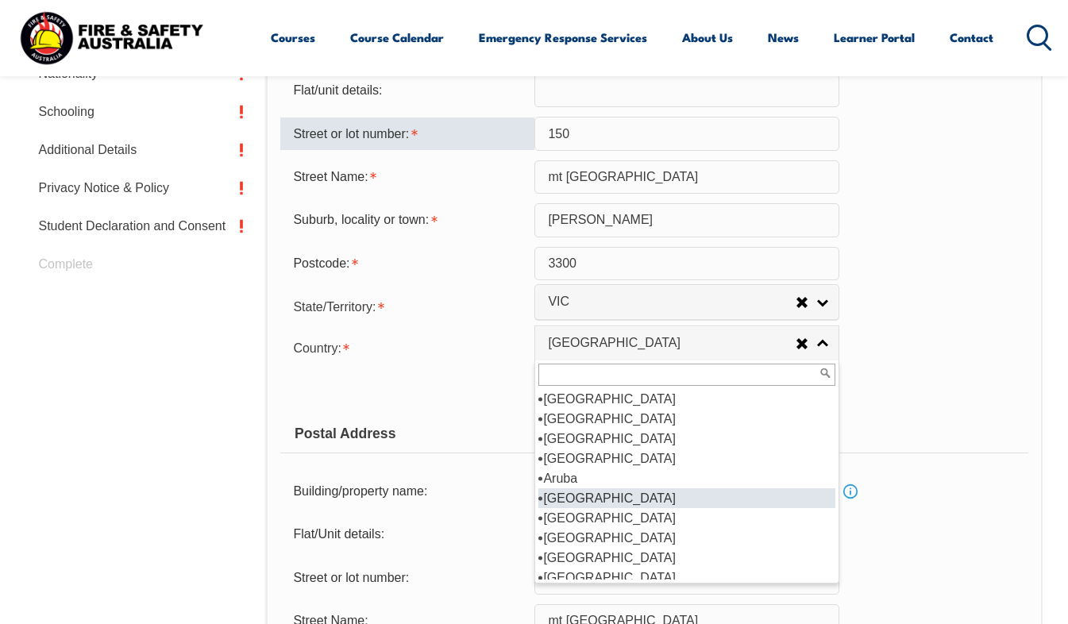
click at [577, 498] on li "[GEOGRAPHIC_DATA]" at bounding box center [686, 498] width 297 height 20
select select "1101"
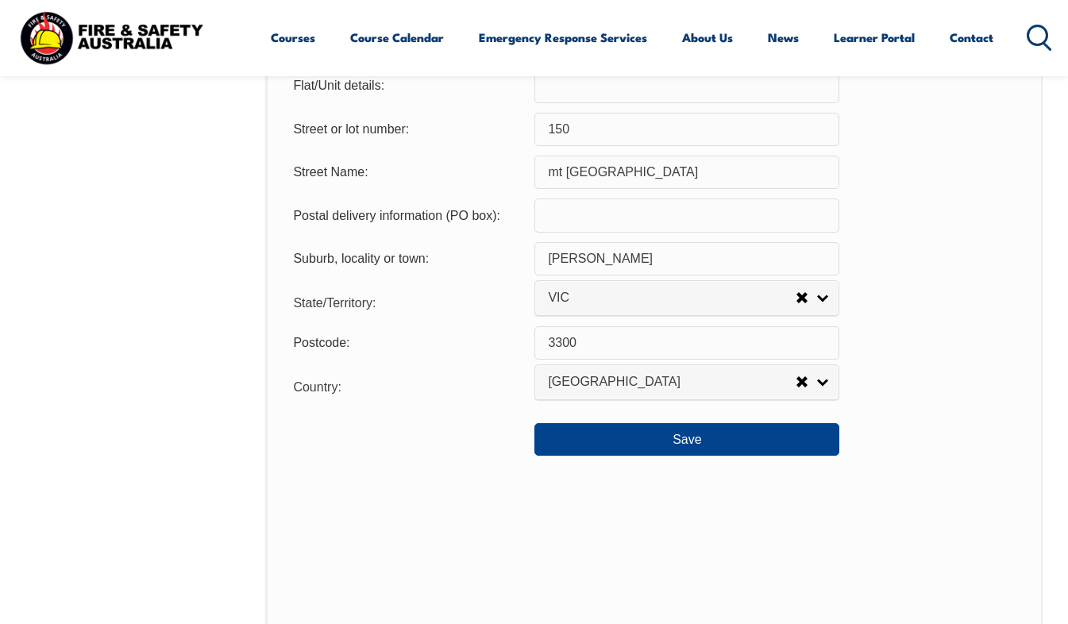
scroll to position [1128, 0]
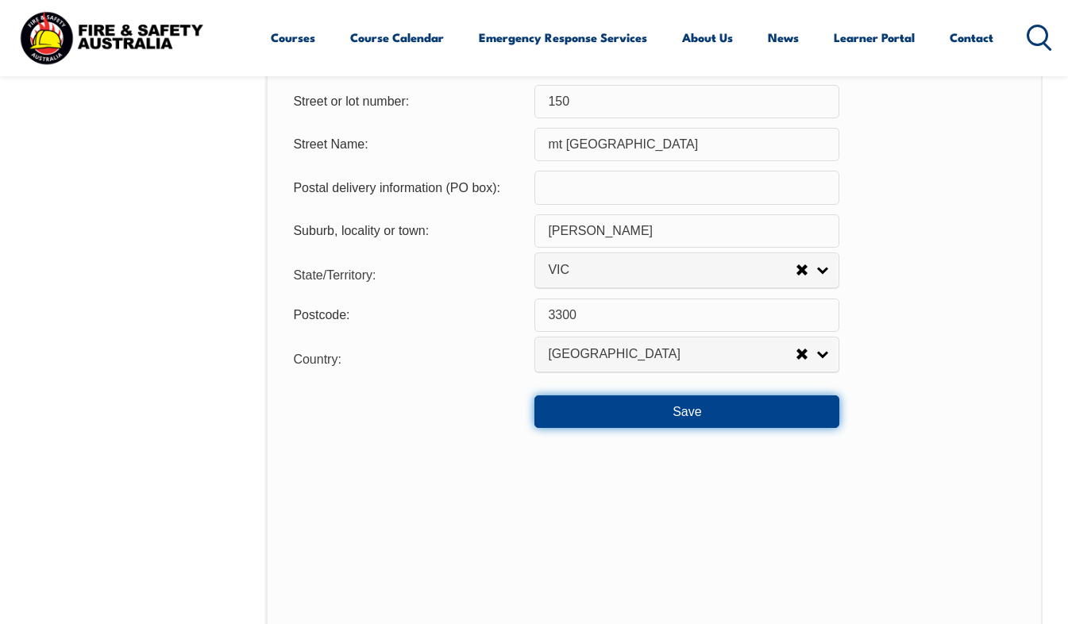
click at [571, 418] on button "Save" at bounding box center [686, 411] width 305 height 32
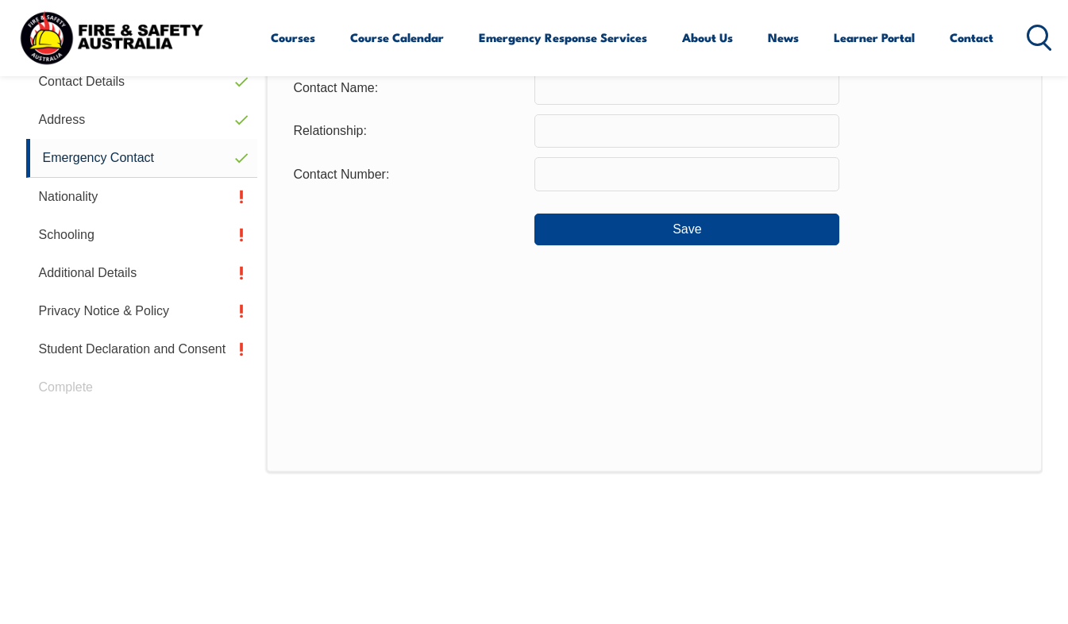
scroll to position [385, 0]
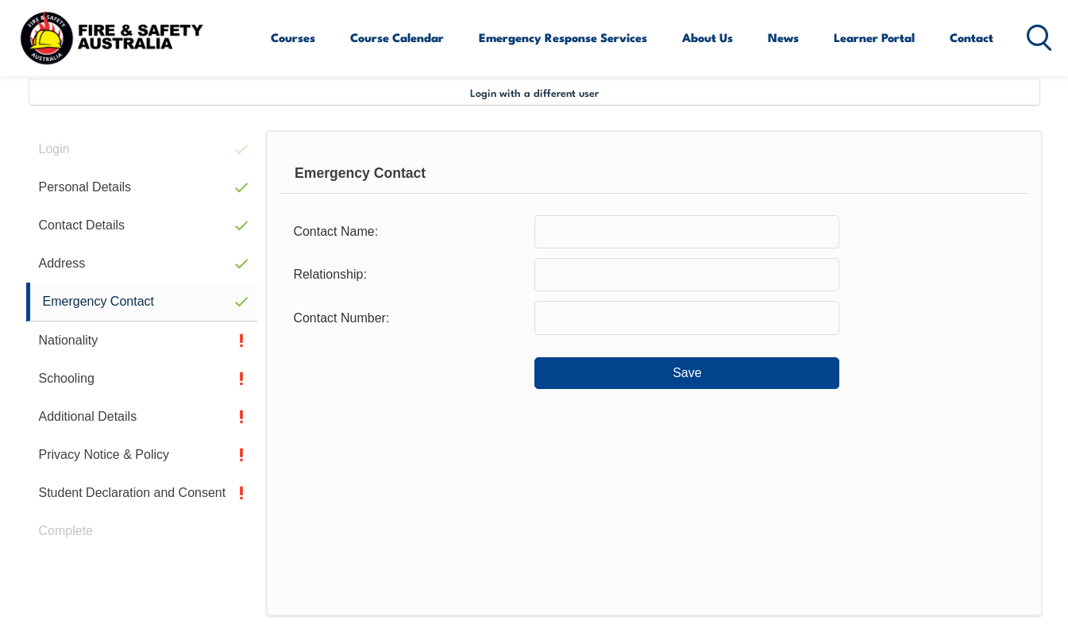
click at [617, 244] on input "text" at bounding box center [686, 231] width 305 height 33
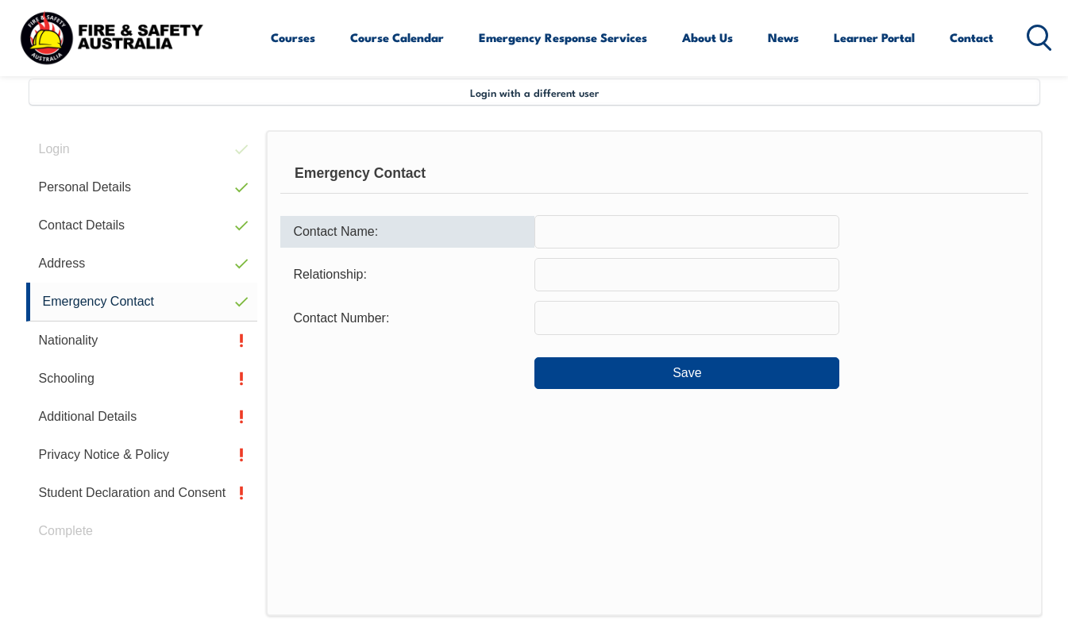
type input "[PERSON_NAME]"
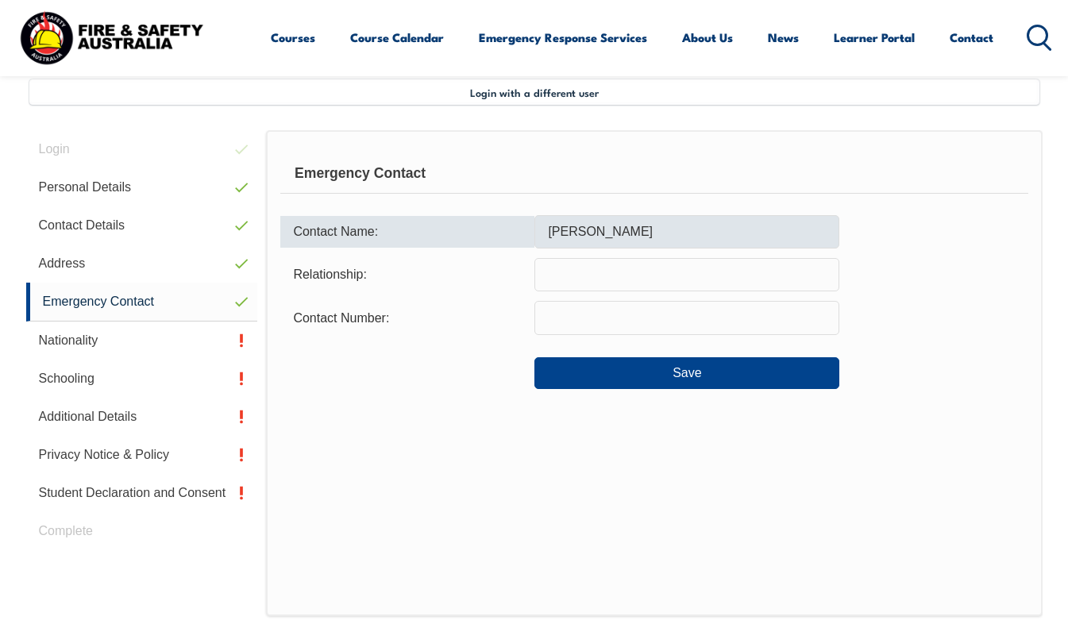
type input "Partner"
type input "0428859265"
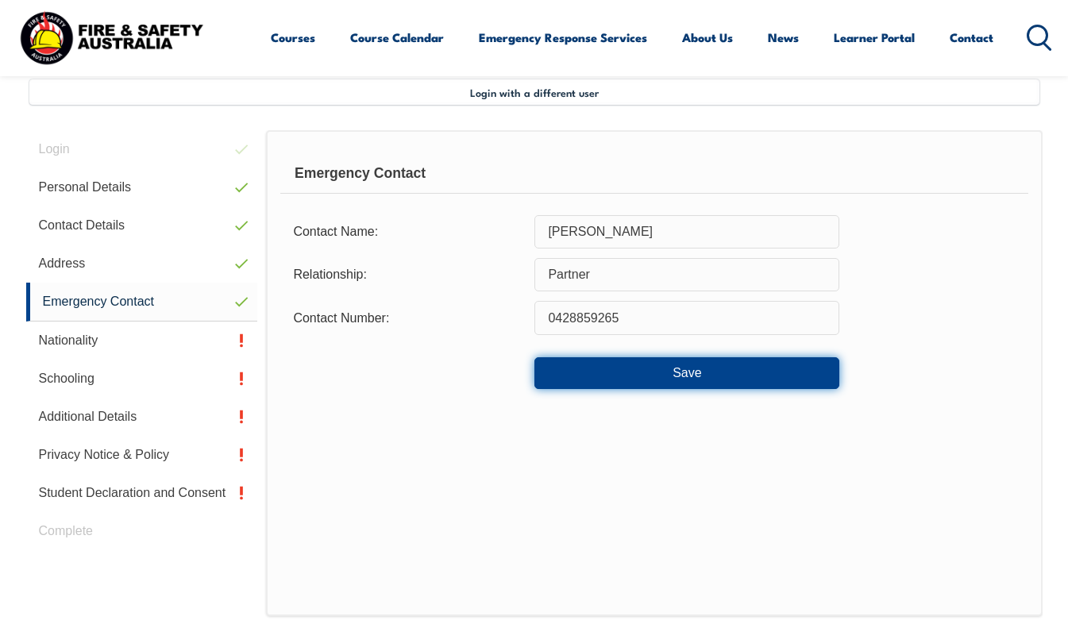
click at [575, 384] on button "Save" at bounding box center [686, 373] width 305 height 32
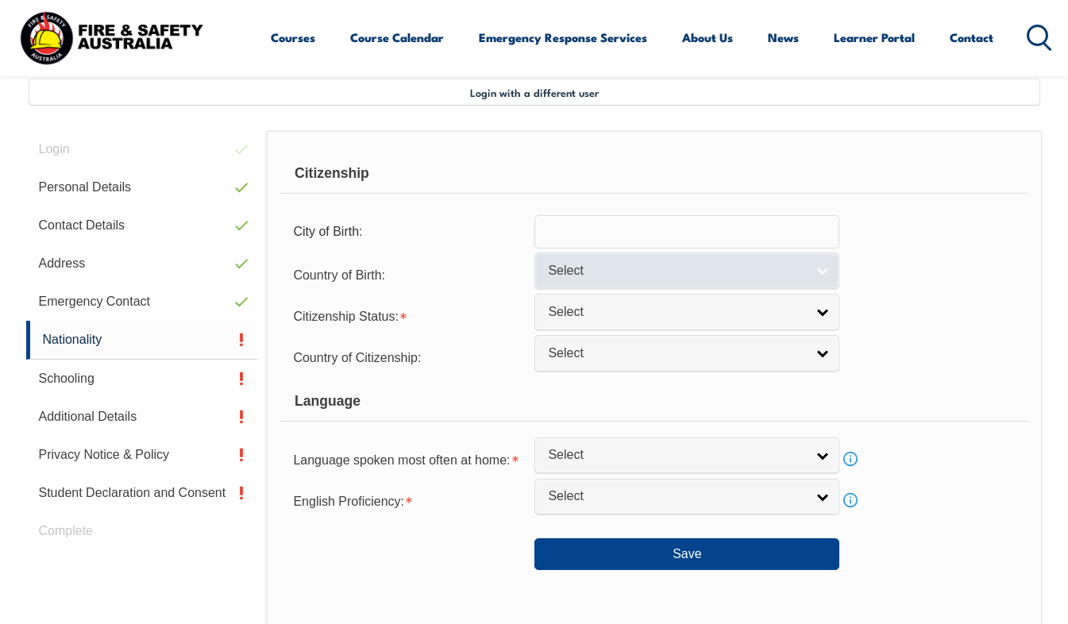
click at [606, 269] on span "Select" at bounding box center [676, 271] width 257 height 17
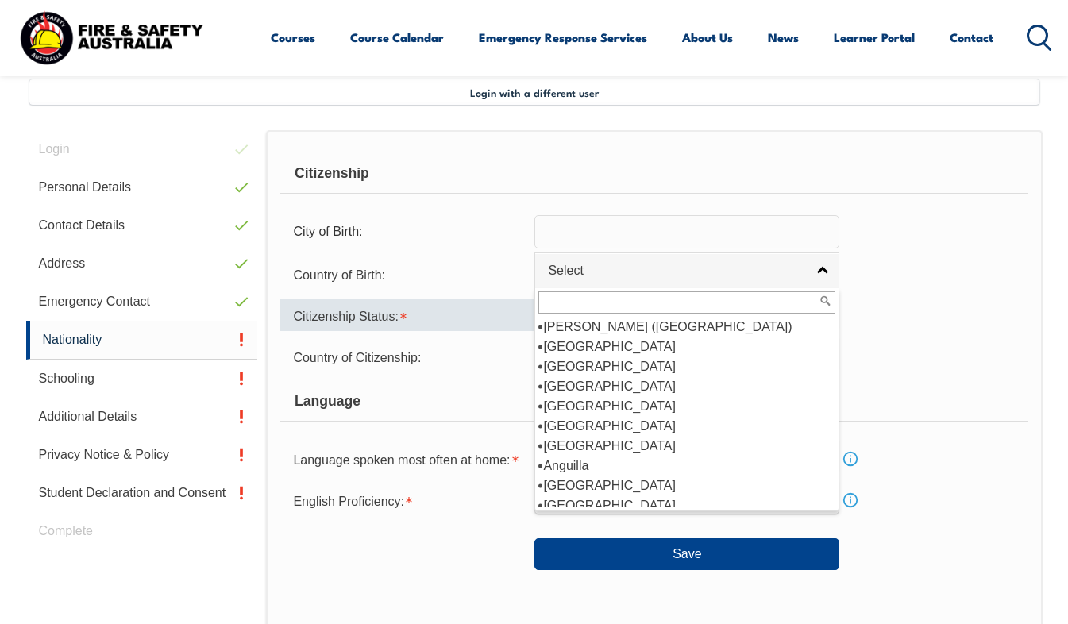
click at [460, 321] on div "Citizenship Status:" at bounding box center [407, 315] width 254 height 32
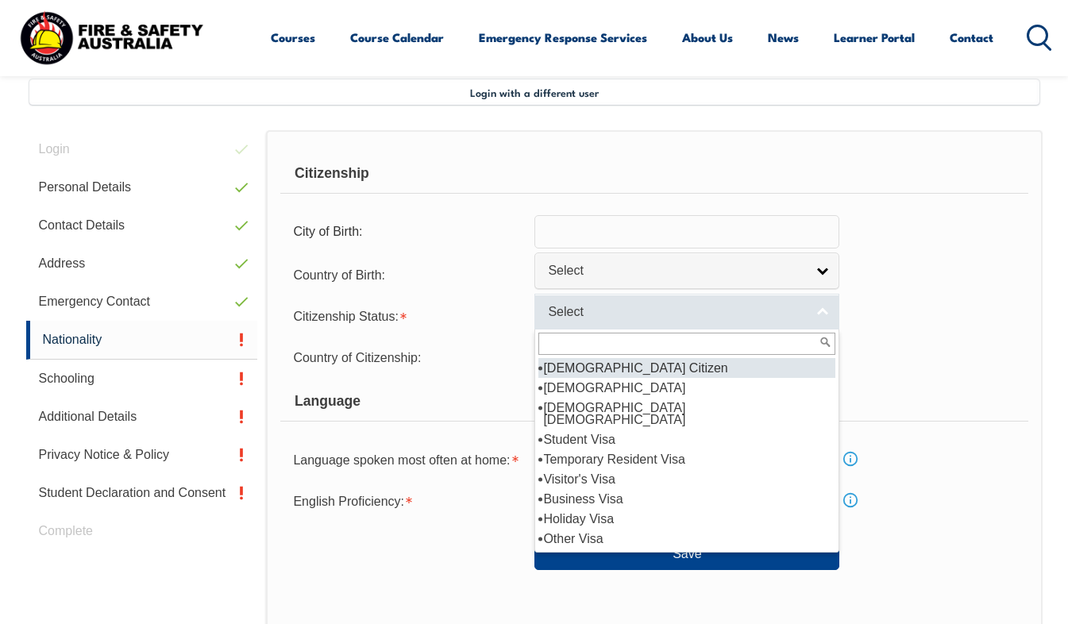
click at [616, 318] on span "Select" at bounding box center [676, 312] width 257 height 17
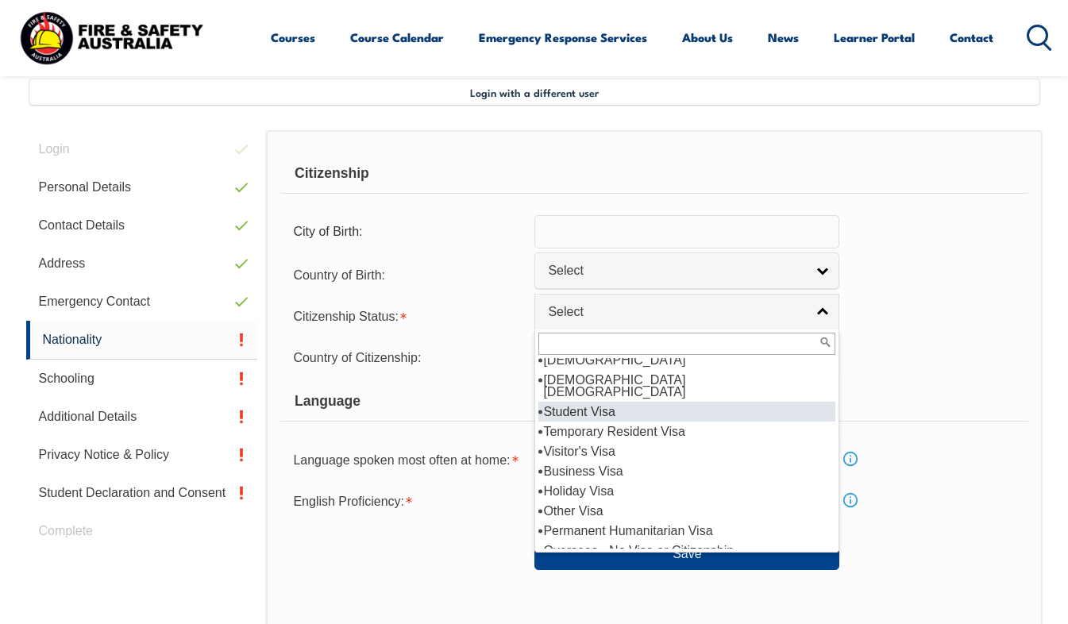
scroll to position [0, 0]
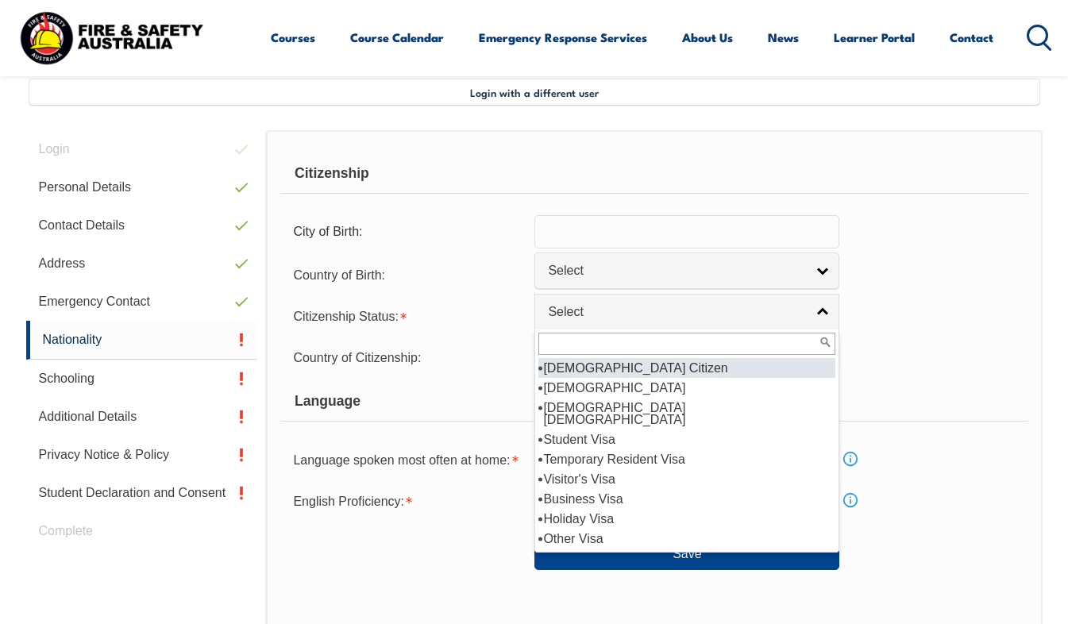
click at [587, 371] on li "[DEMOGRAPHIC_DATA] Citizen" at bounding box center [686, 368] width 297 height 20
select select "1"
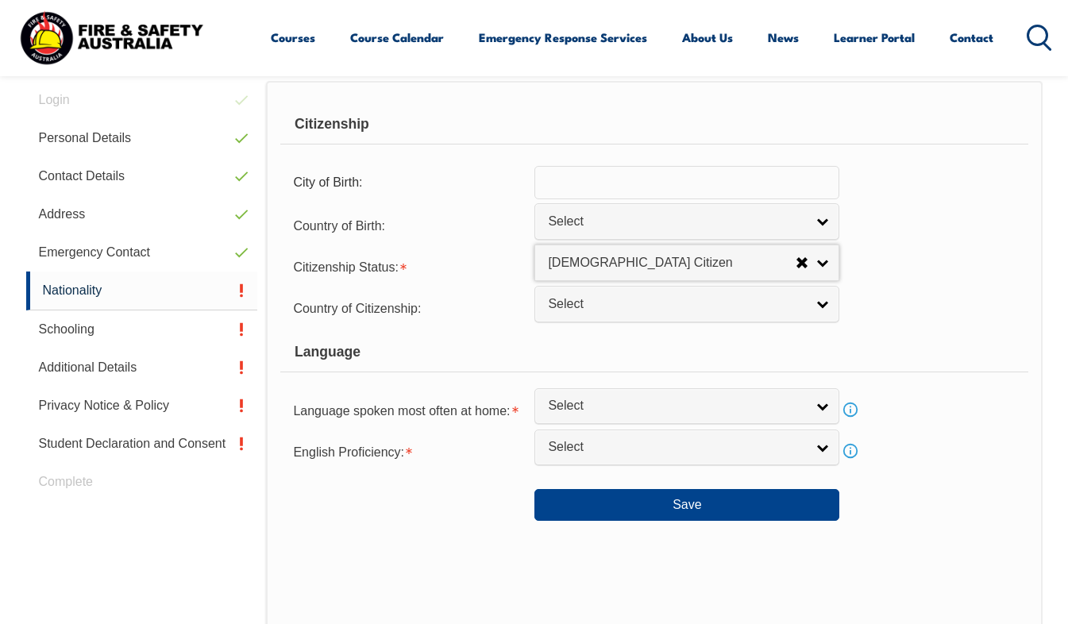
scroll to position [464, 0]
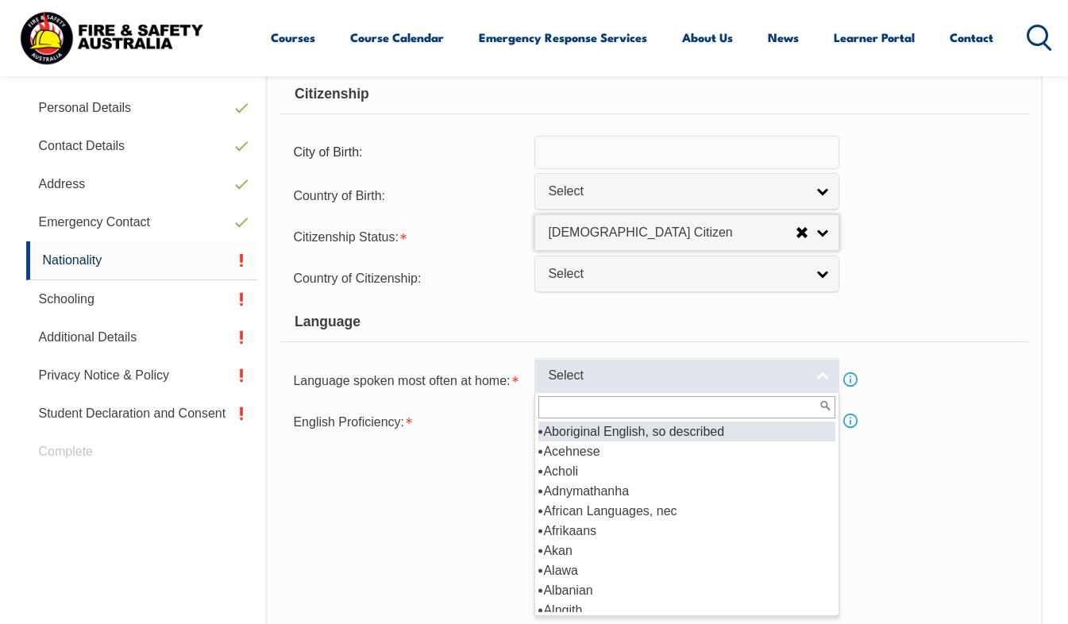
click at [638, 387] on link "Select" at bounding box center [686, 376] width 305 height 36
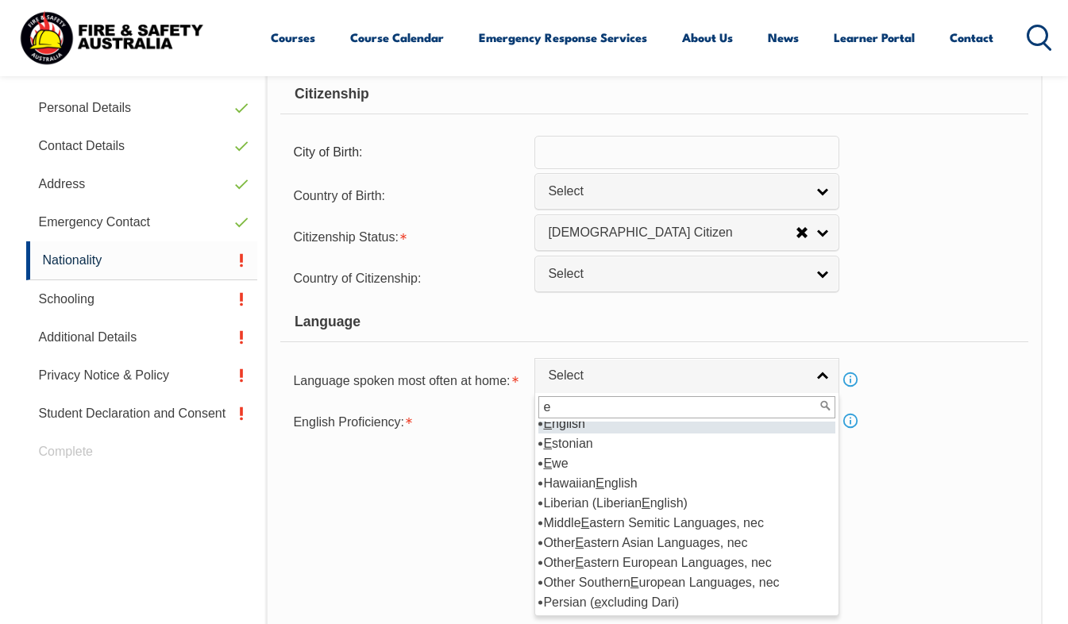
scroll to position [0, 0]
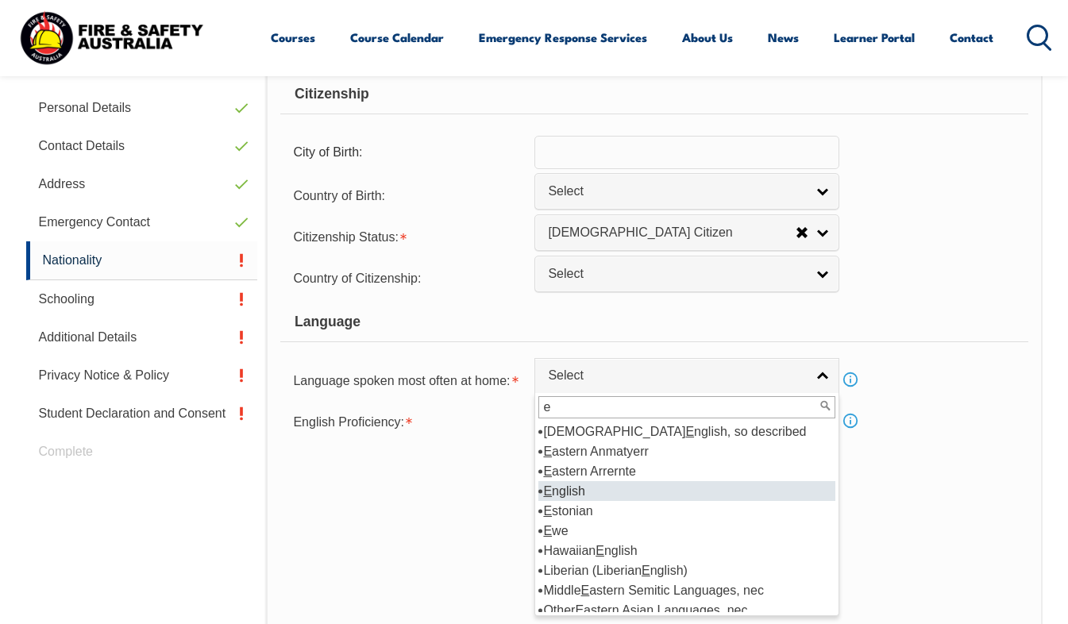
type input "e"
click at [587, 491] on li "E nglish" at bounding box center [686, 491] width 297 height 20
select select "1201"
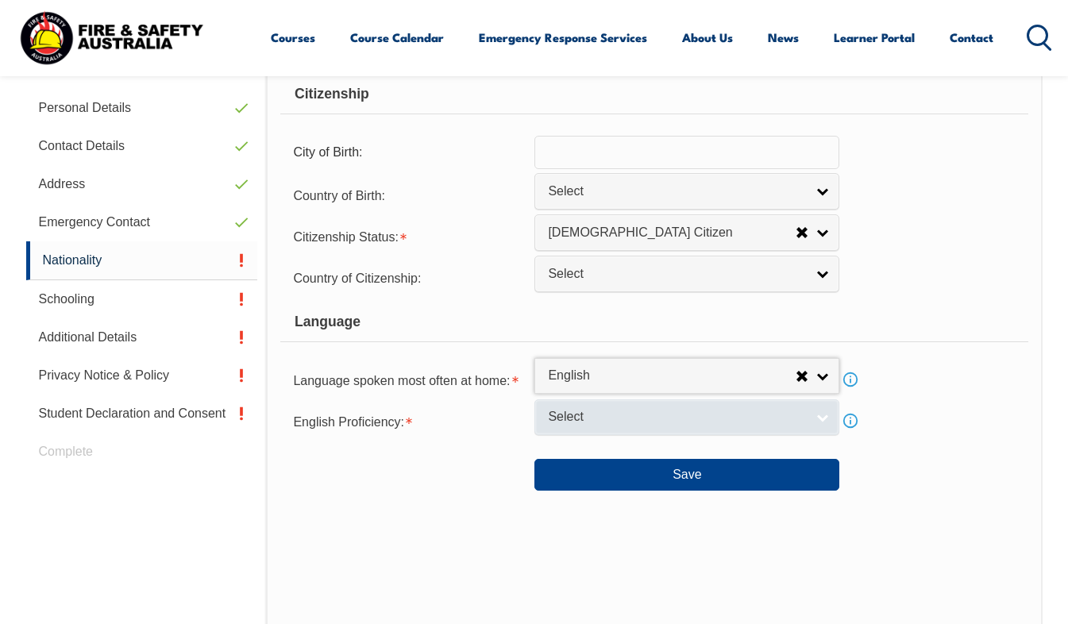
click at [578, 410] on span "Select" at bounding box center [676, 417] width 257 height 17
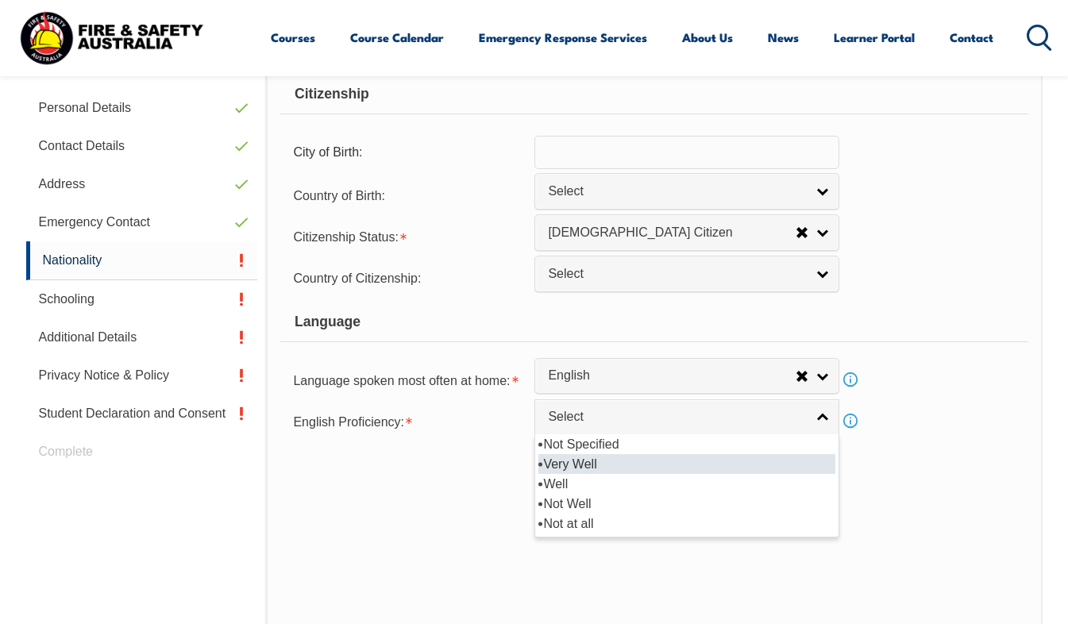
click at [599, 466] on li "Very Well" at bounding box center [686, 464] width 297 height 20
select select "1"
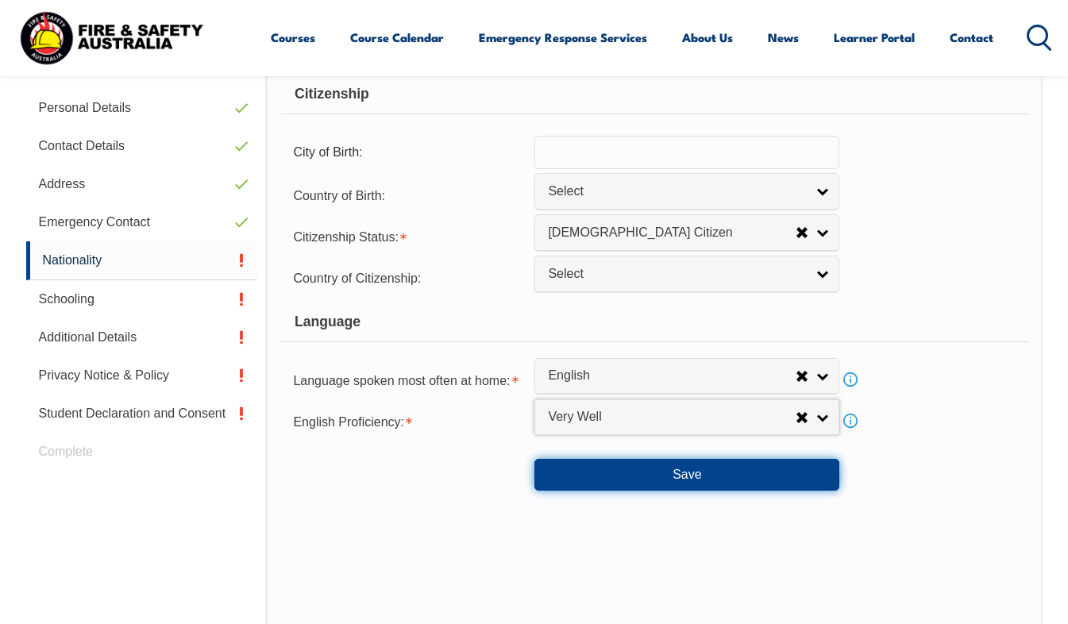
click at [580, 483] on button "Save" at bounding box center [686, 475] width 305 height 32
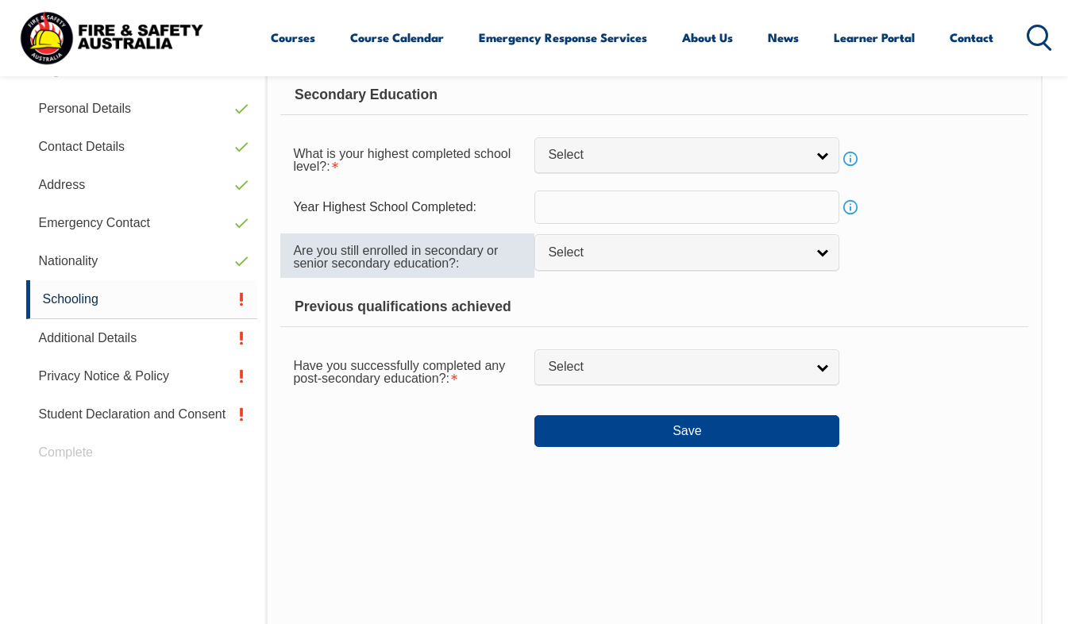
scroll to position [385, 0]
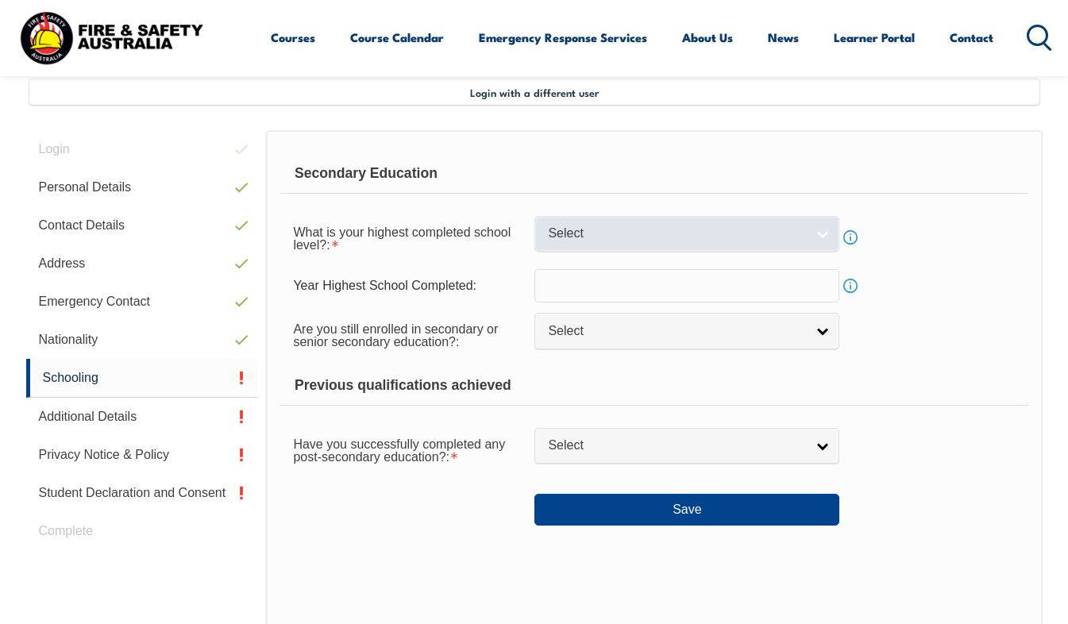
click at [615, 237] on span "Select" at bounding box center [676, 233] width 257 height 17
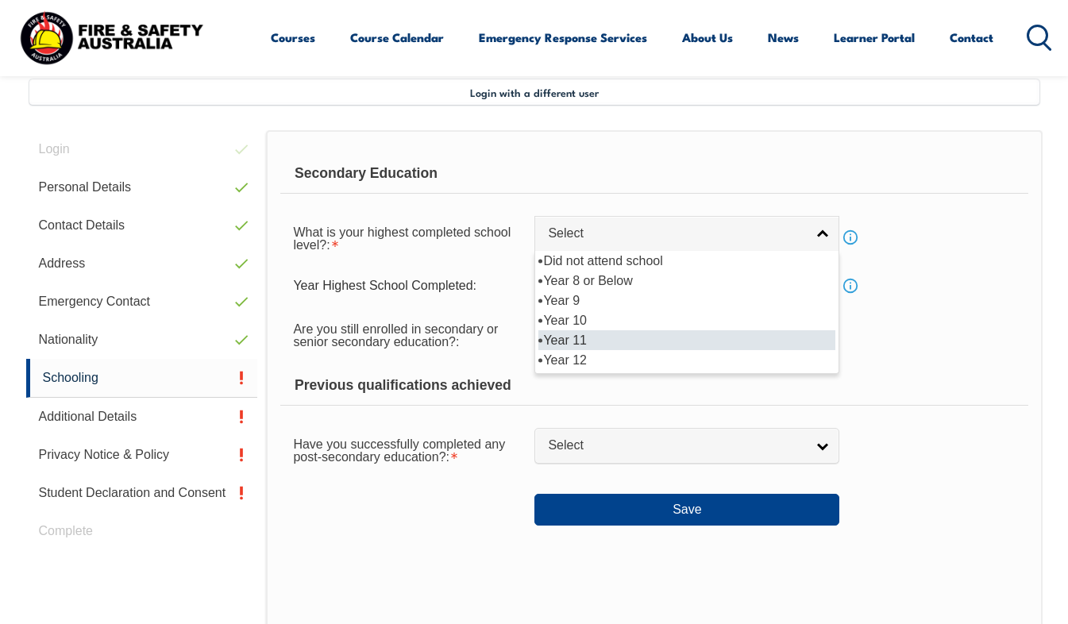
click at [615, 333] on li "Year 11" at bounding box center [686, 340] width 297 height 20
select select "11"
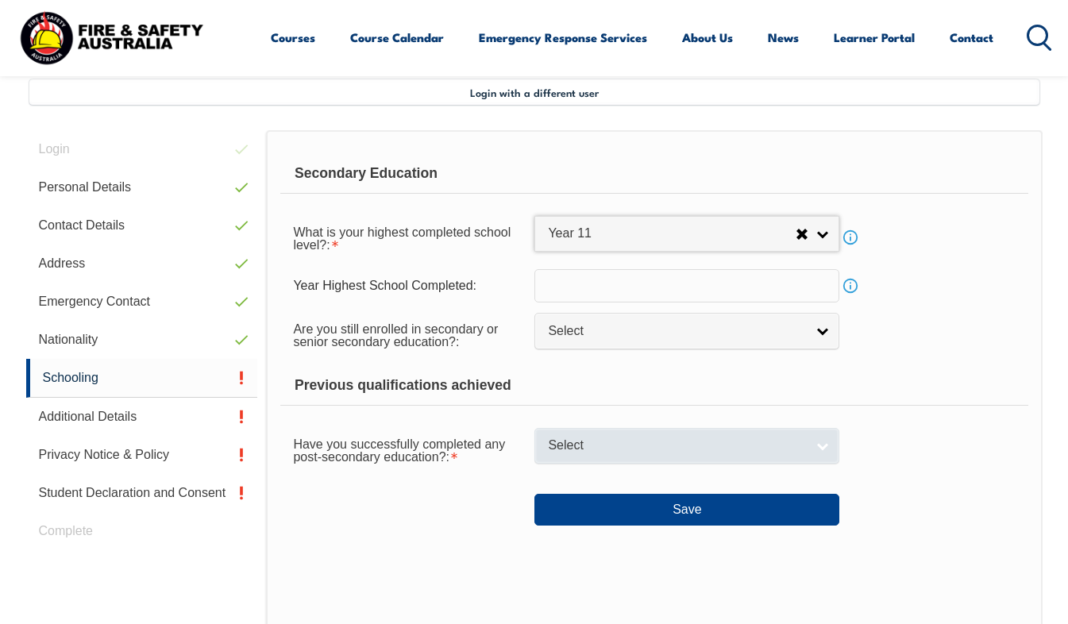
click at [588, 444] on span "Select" at bounding box center [676, 445] width 257 height 17
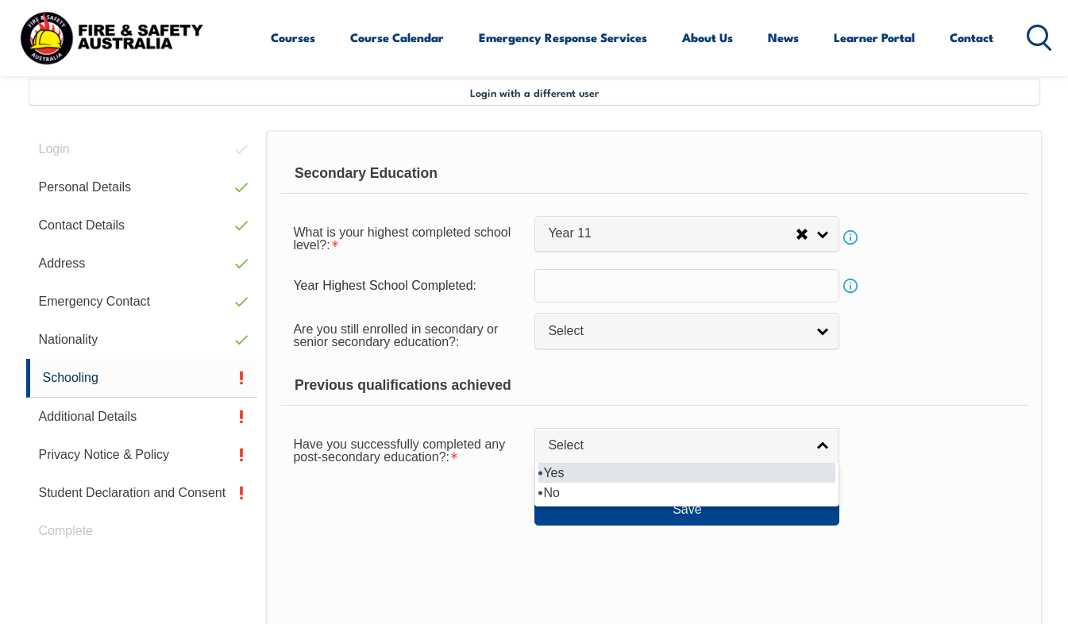
click at [595, 479] on li "Yes" at bounding box center [686, 473] width 297 height 20
select select "true"
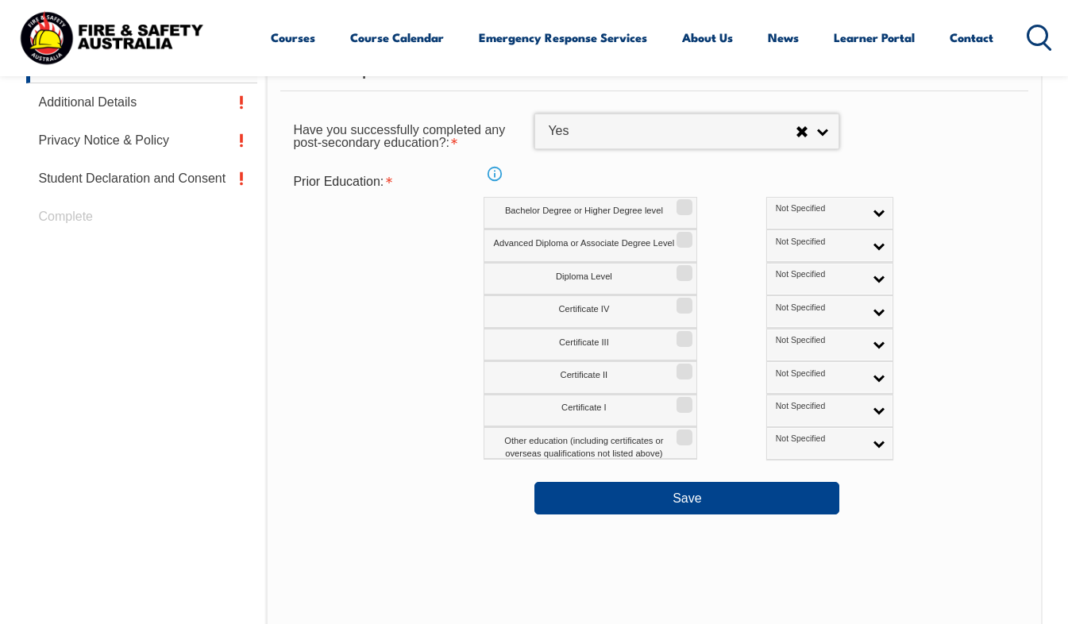
scroll to position [702, 0]
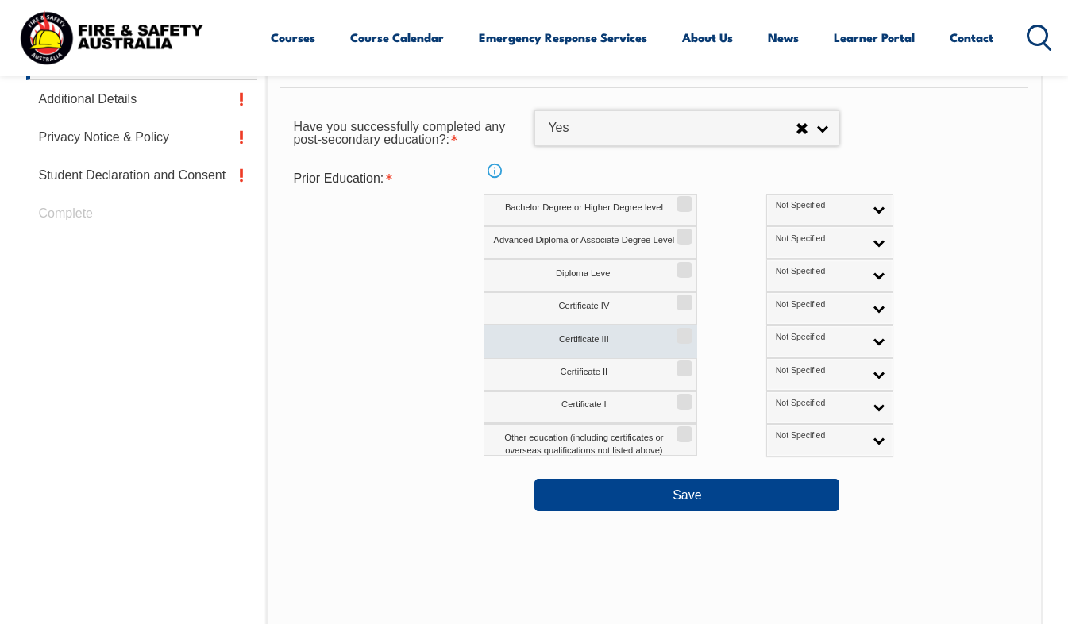
click at [663, 336] on label "Certificate III" at bounding box center [590, 341] width 214 height 33
click at [677, 331] on input "Certificate III" at bounding box center [682, 330] width 10 height 2
checkbox input "true"
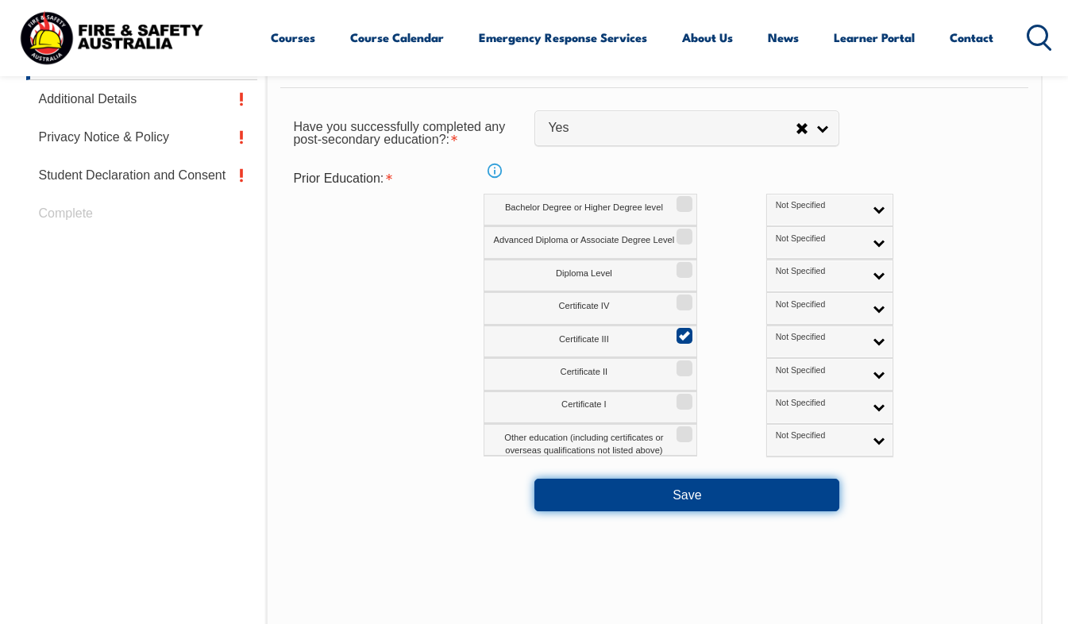
click at [652, 495] on button "Save" at bounding box center [686, 495] width 305 height 32
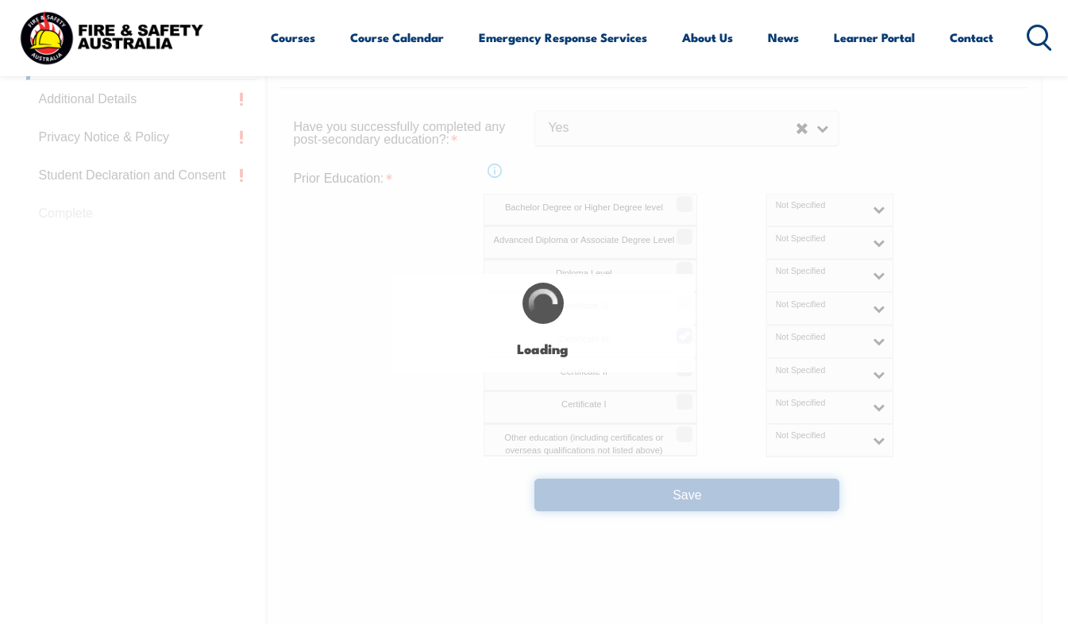
select select
select select "true"
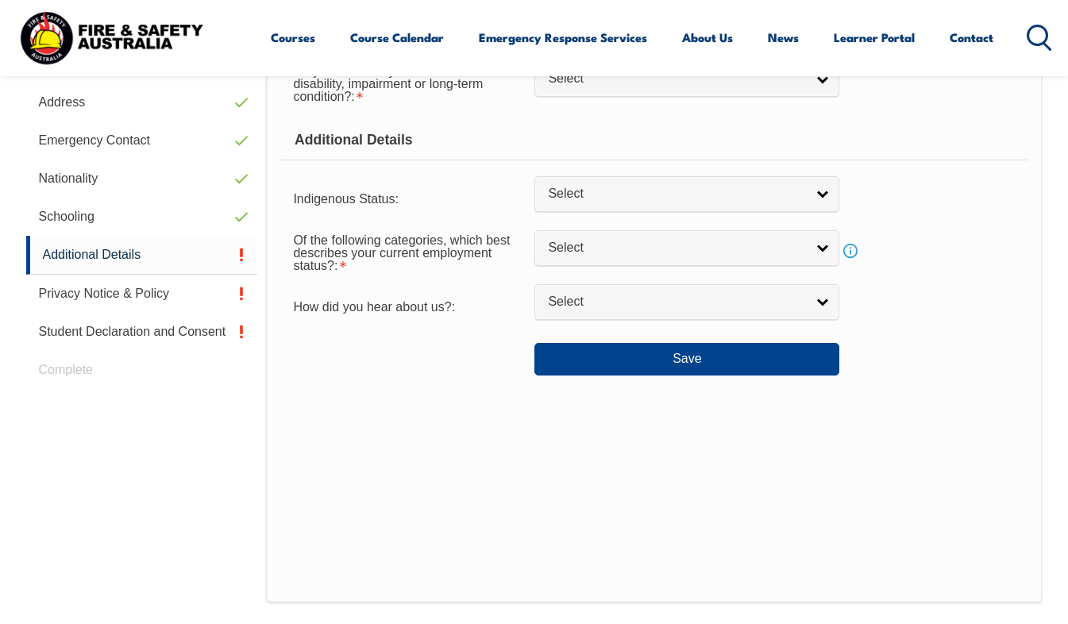
scroll to position [385, 0]
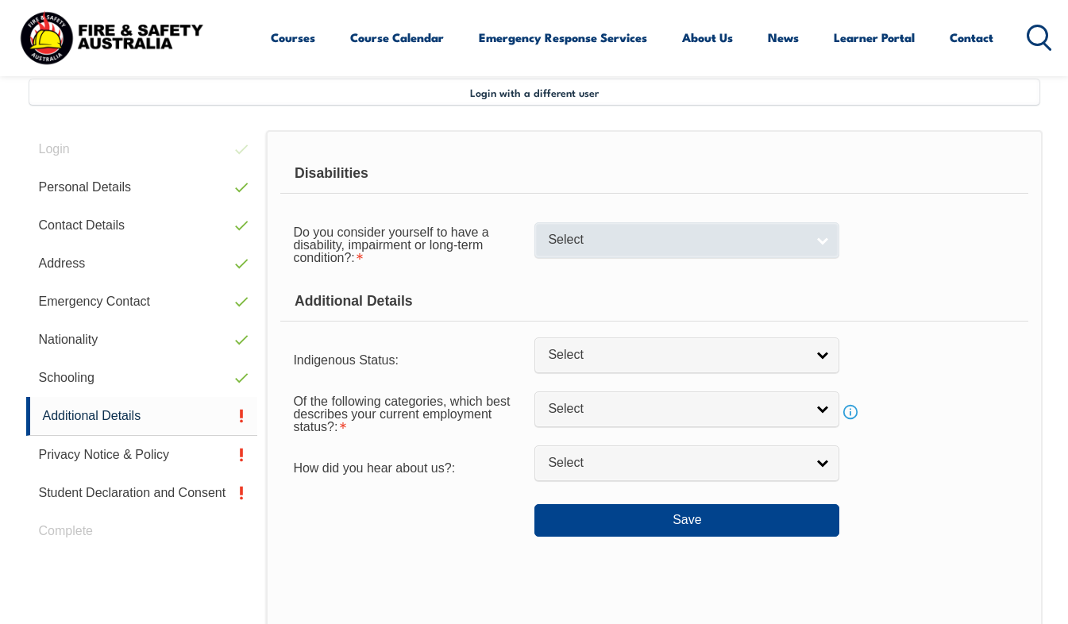
click at [644, 239] on span "Select" at bounding box center [676, 240] width 257 height 17
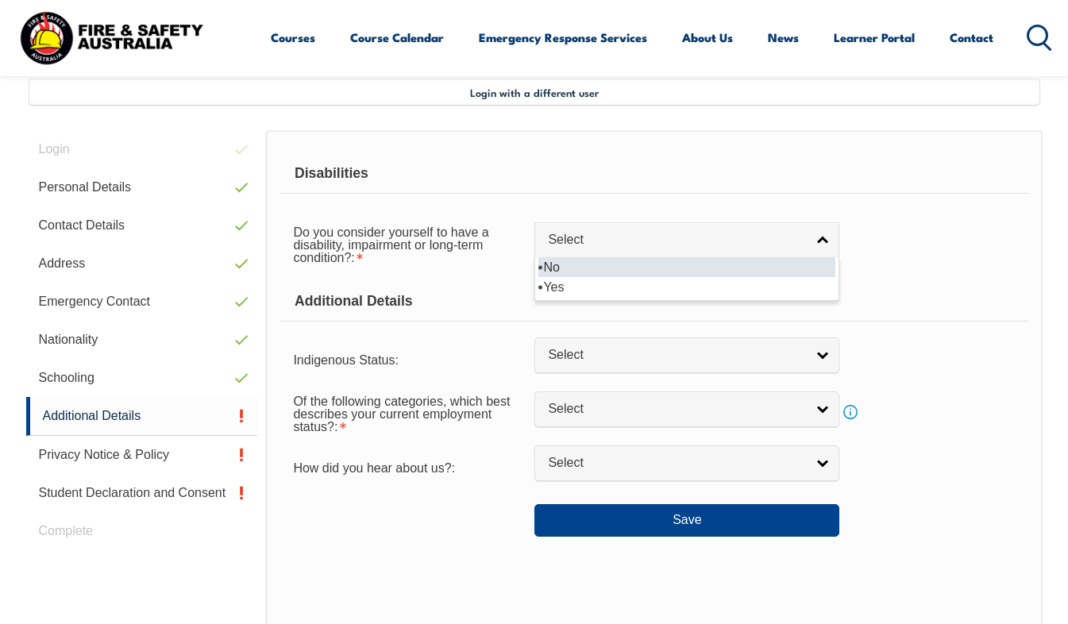
click at [639, 271] on li "No" at bounding box center [686, 267] width 297 height 20
select select "false"
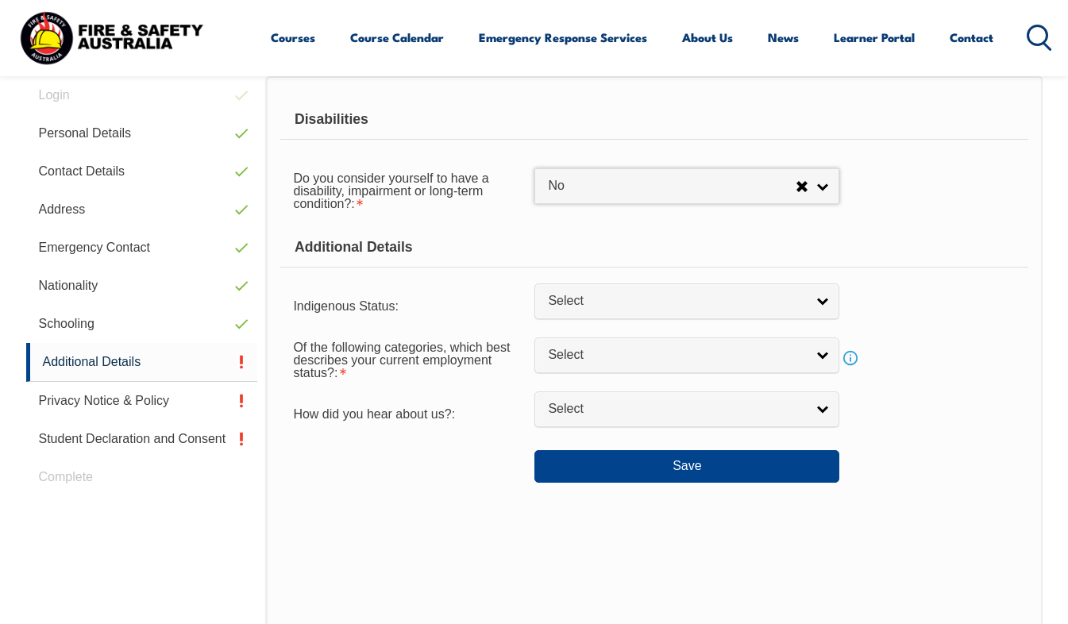
scroll to position [464, 0]
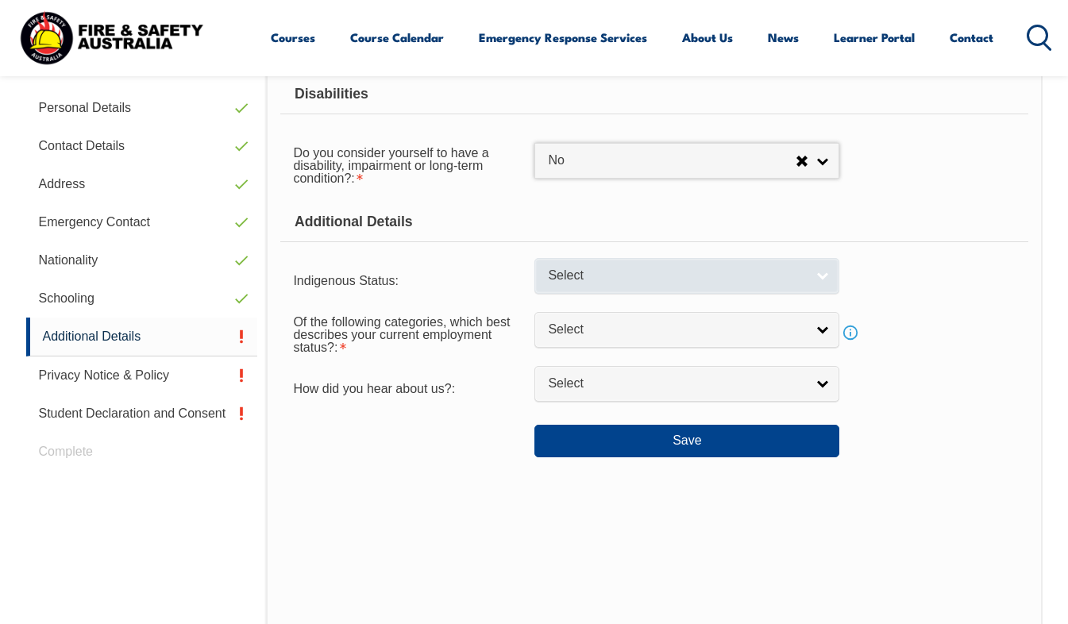
click at [647, 280] on span "Select" at bounding box center [676, 275] width 257 height 17
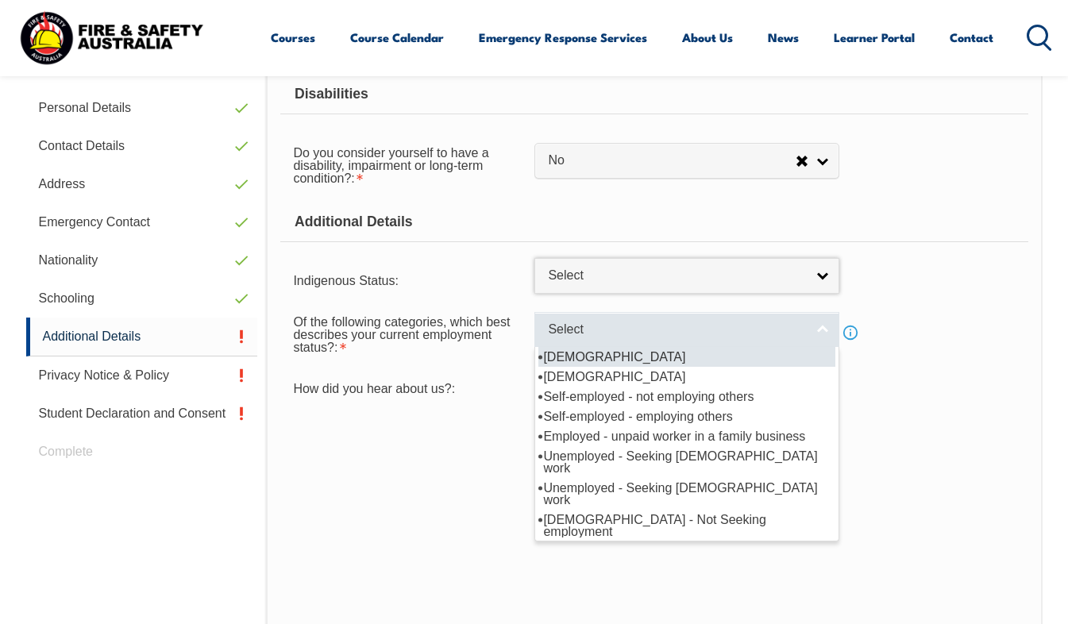
click at [648, 330] on span "Select" at bounding box center [676, 329] width 257 height 17
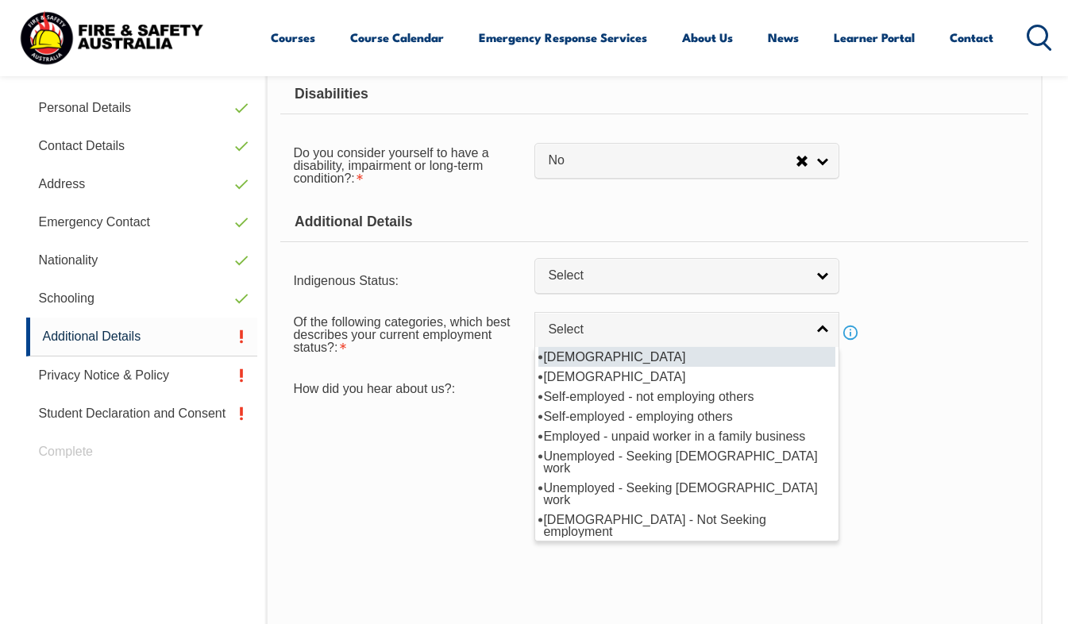
click at [639, 358] on li "[DEMOGRAPHIC_DATA]" at bounding box center [686, 357] width 297 height 20
select select "1"
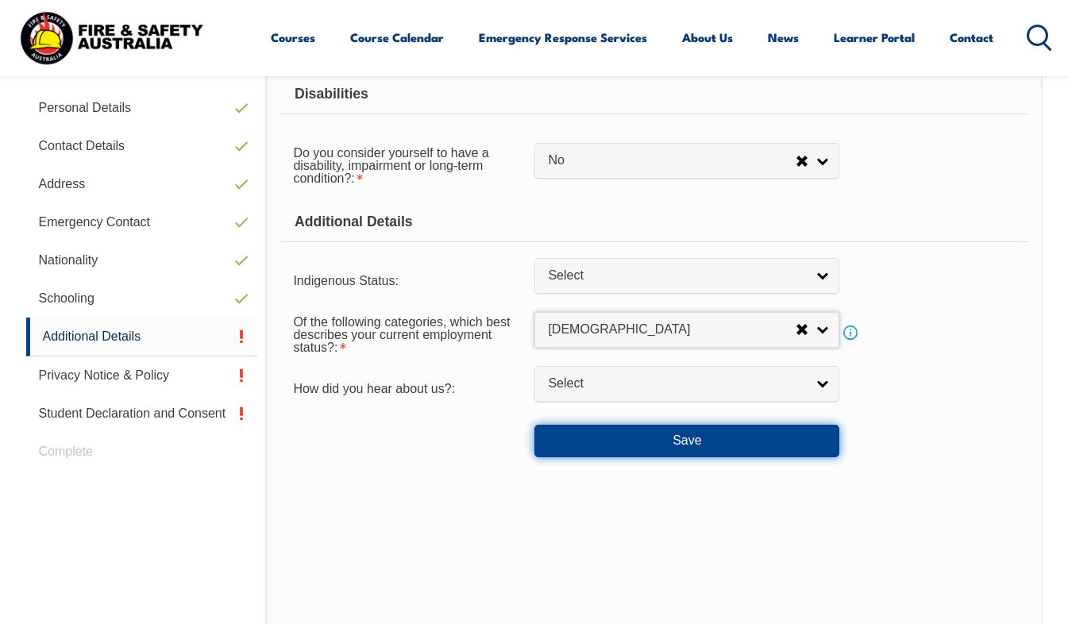
click at [597, 439] on button "Save" at bounding box center [686, 441] width 305 height 32
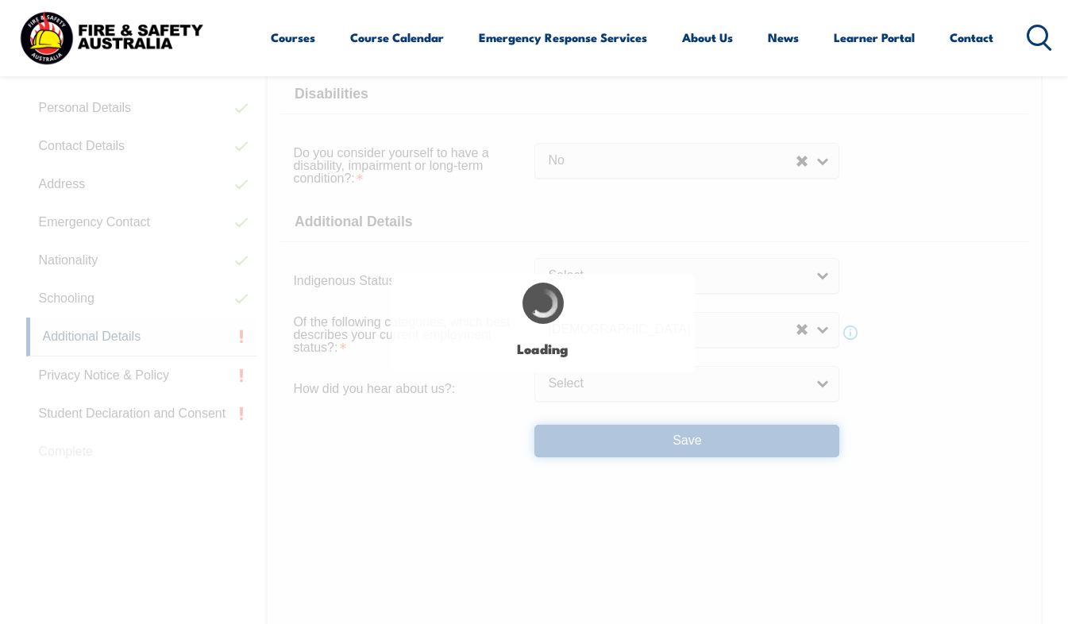
select select "false"
select select
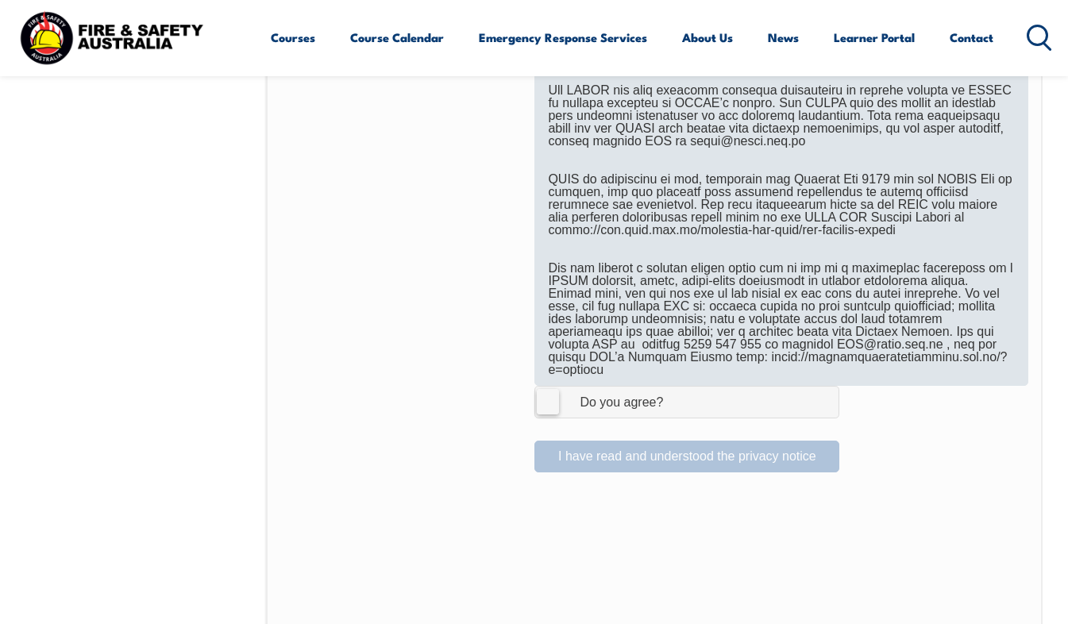
scroll to position [941, 0]
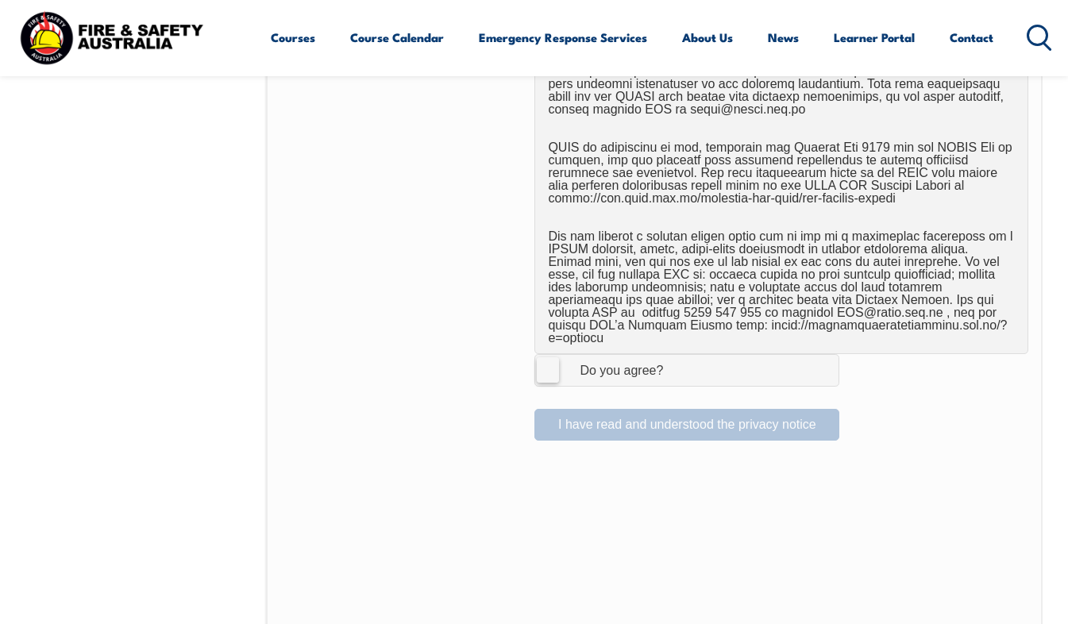
click at [550, 357] on label "I Agree Do you agree?" at bounding box center [686, 370] width 305 height 32
click at [675, 357] on input "I Agree Do you agree?" at bounding box center [688, 370] width 27 height 30
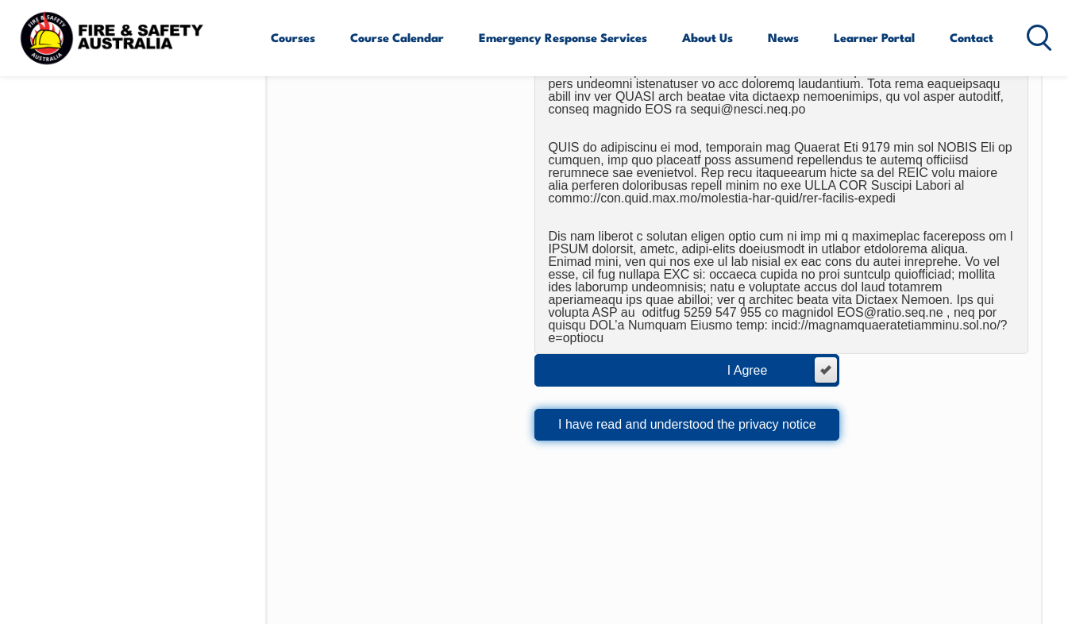
click at [584, 419] on button "I have read and understood the privacy notice" at bounding box center [686, 425] width 305 height 32
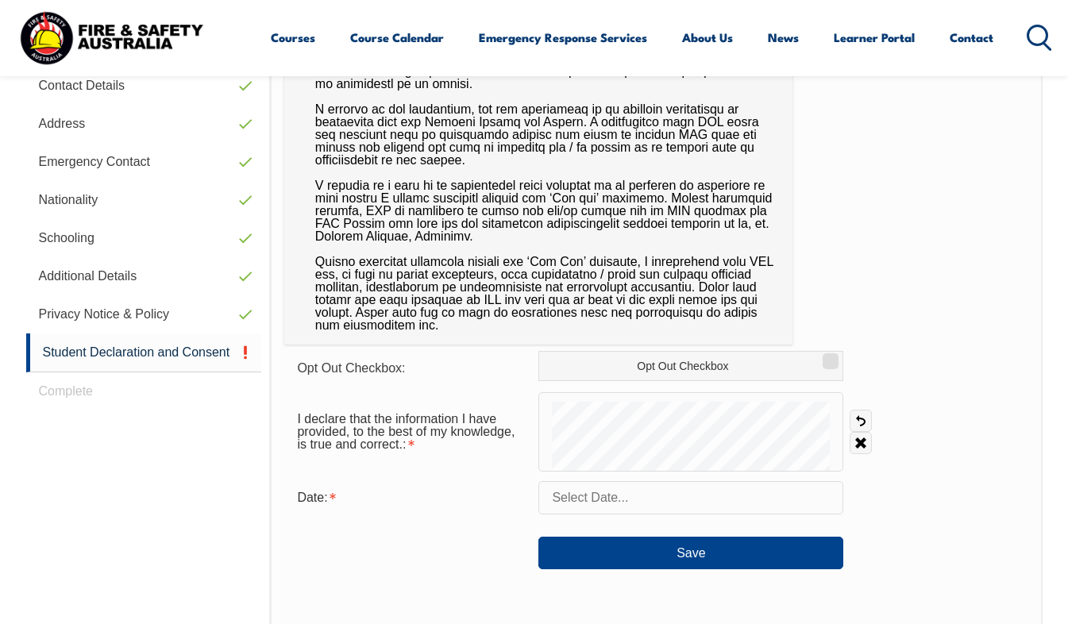
scroll to position [544, 0]
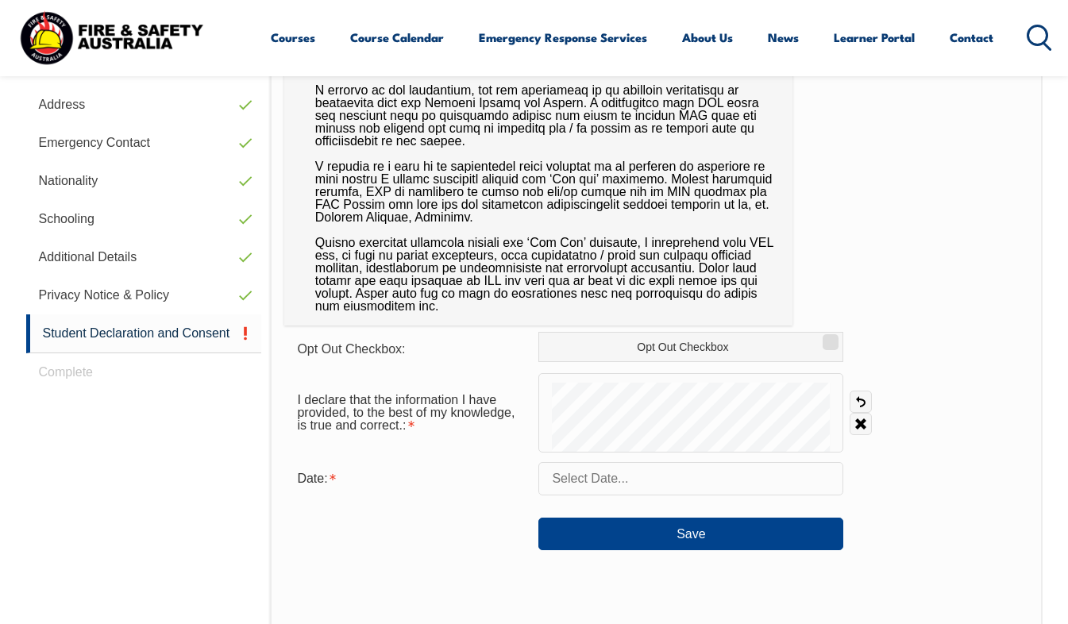
click at [618, 478] on input "text" at bounding box center [690, 478] width 305 height 33
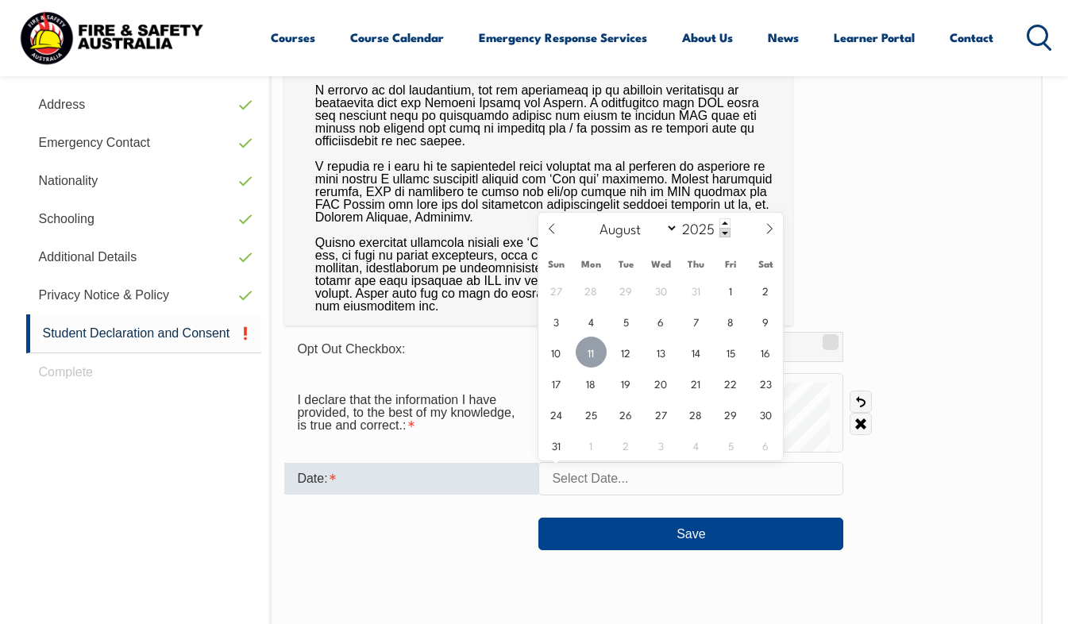
click at [591, 356] on span "11" at bounding box center [590, 352] width 31 height 31
type input "[DATE]"
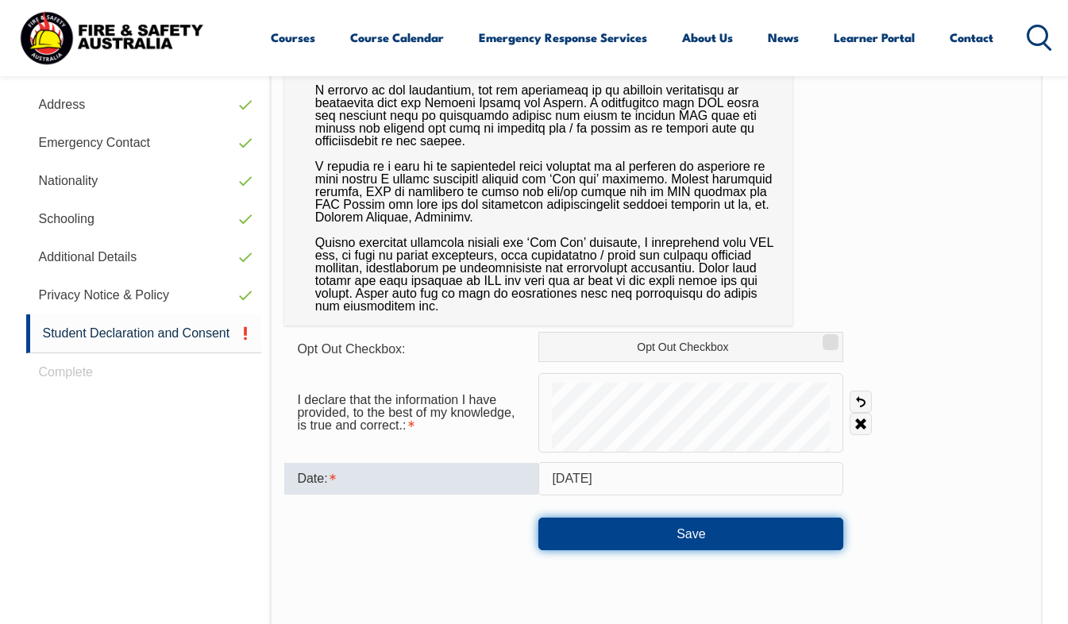
click at [598, 533] on button "Save" at bounding box center [690, 534] width 305 height 32
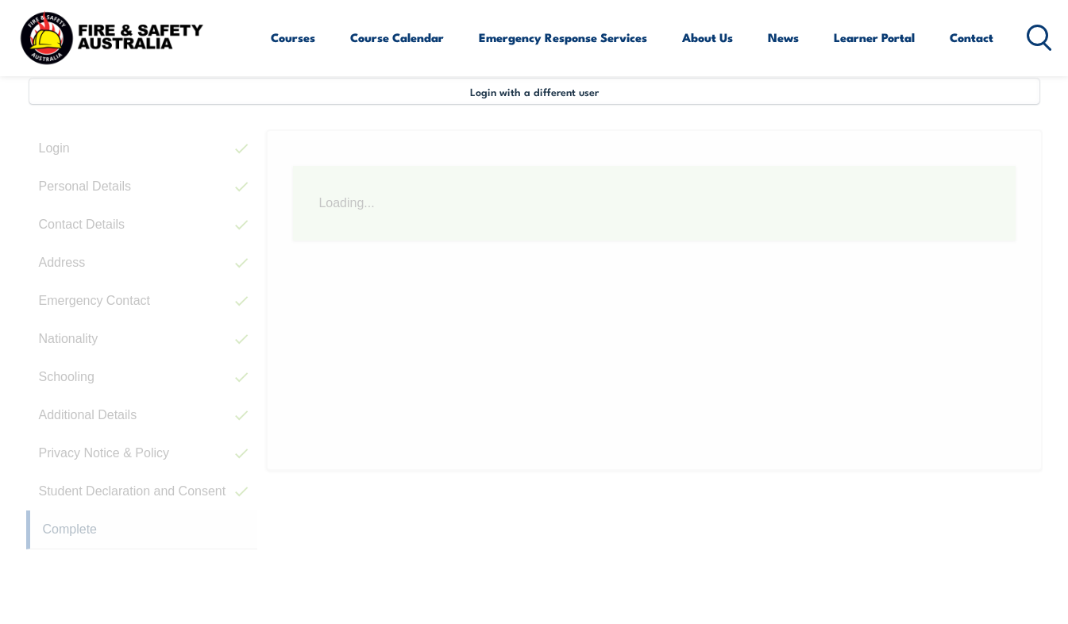
scroll to position [385, 0]
